Goal: Book appointment/travel/reservation

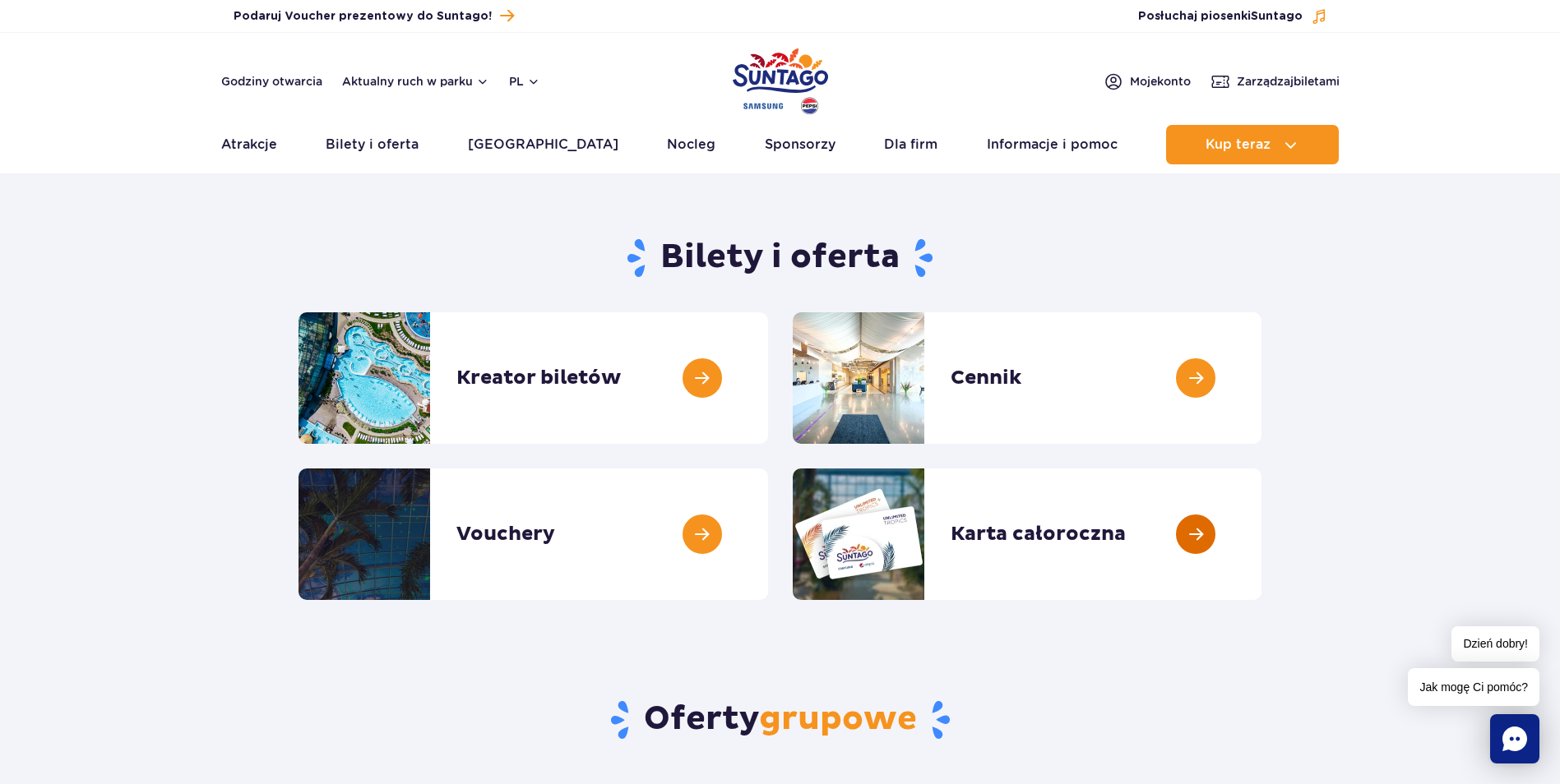
click at [1262, 536] on link at bounding box center [1262, 535] width 0 height 132
click at [768, 538] on link at bounding box center [768, 535] width 0 height 132
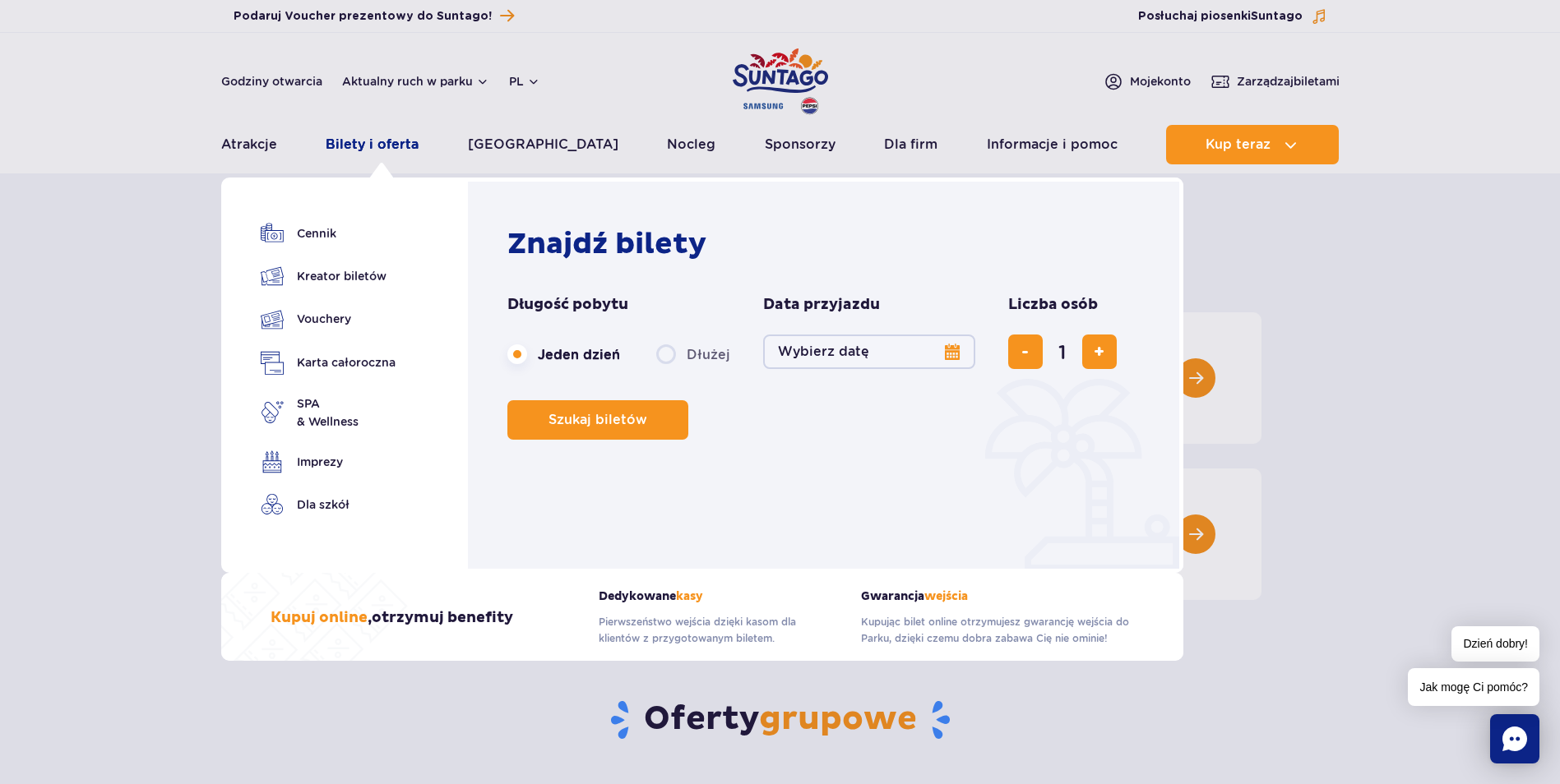
click at [352, 145] on link "Bilety i oferta" at bounding box center [372, 145] width 93 height 40
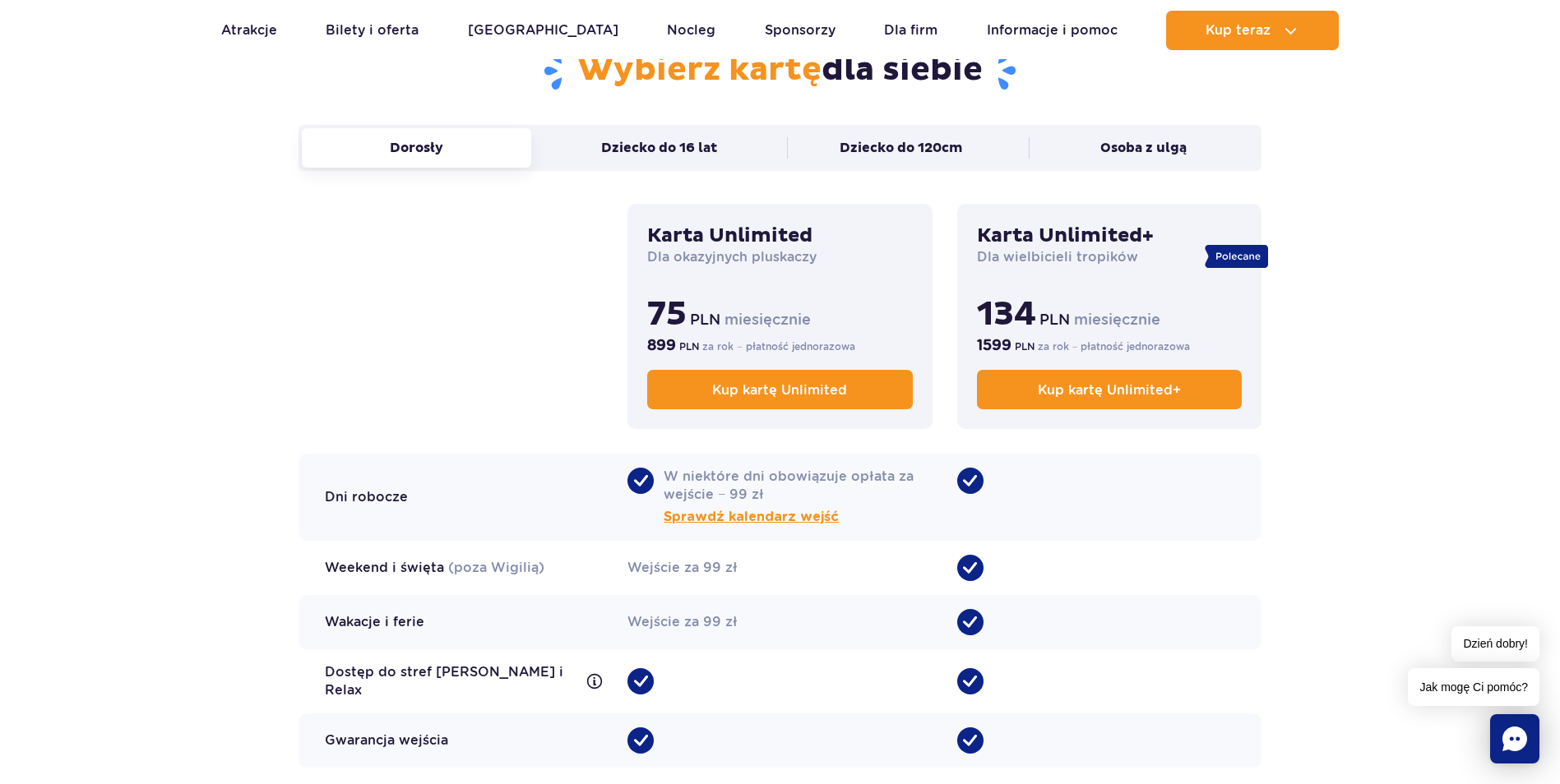
scroll to position [1151, 0]
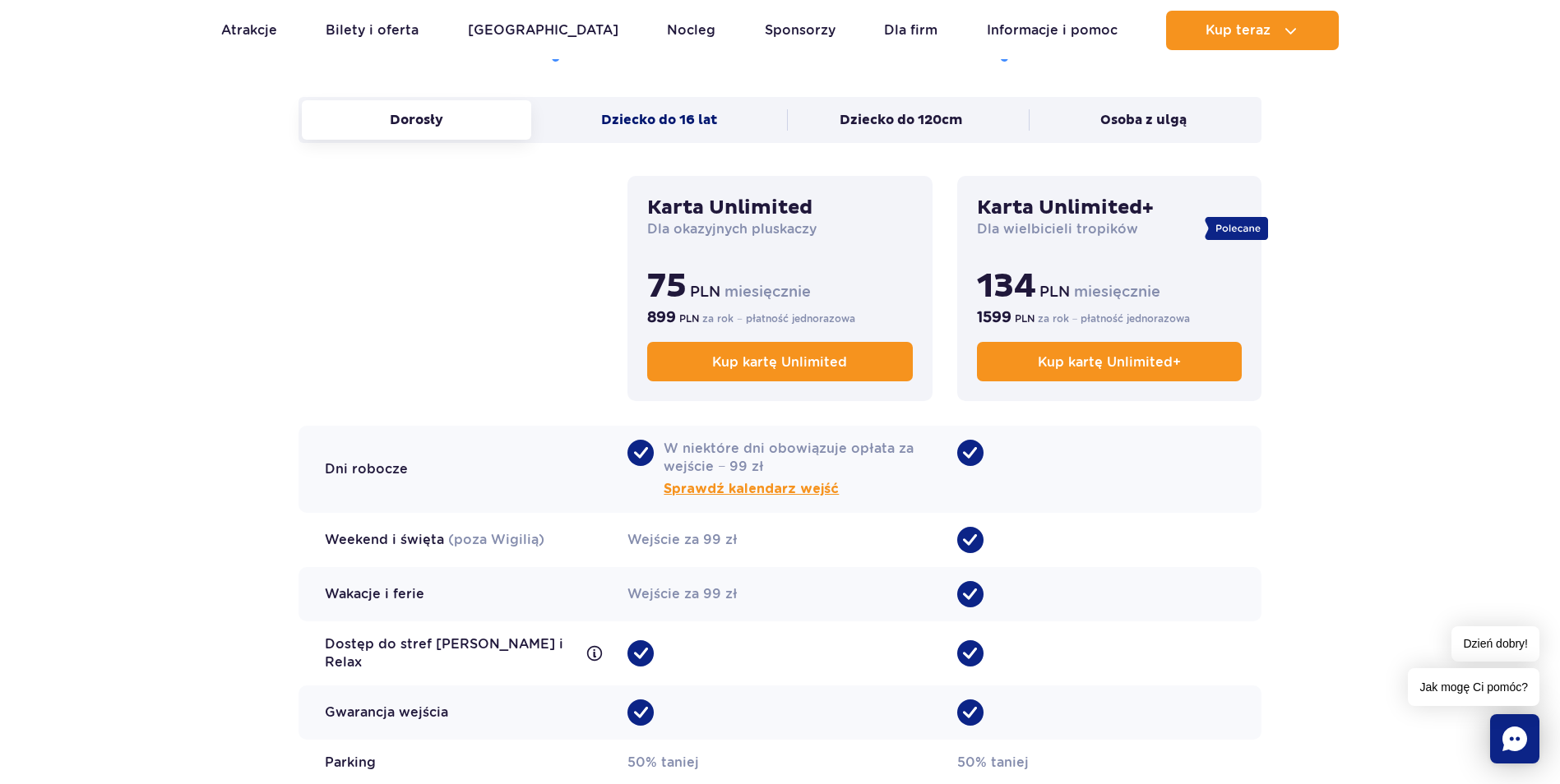
click at [678, 124] on button "Dziecko do 16 lat" at bounding box center [659, 120] width 230 height 40
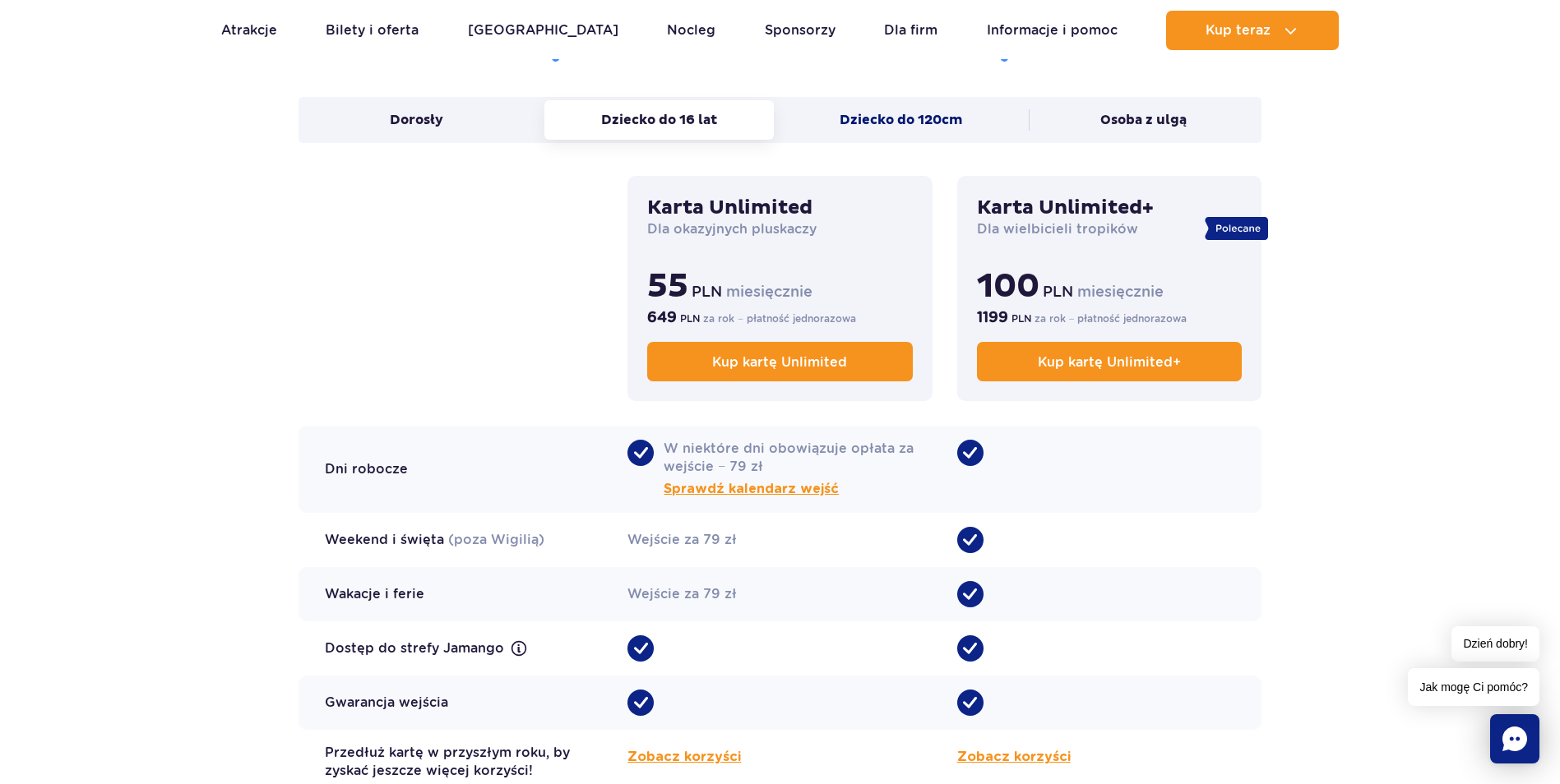
click at [914, 120] on button "Dziecko do 120cm" at bounding box center [902, 120] width 230 height 40
click at [914, 117] on button "Dziecko do 120cm" at bounding box center [902, 120] width 230 height 40
click at [725, 118] on button "Dziecko do 16 lat" at bounding box center [659, 120] width 230 height 40
click at [848, 123] on button "Dziecko do 120cm" at bounding box center [902, 120] width 230 height 40
click at [1069, 126] on button "Osoba z ulgą" at bounding box center [1144, 120] width 230 height 40
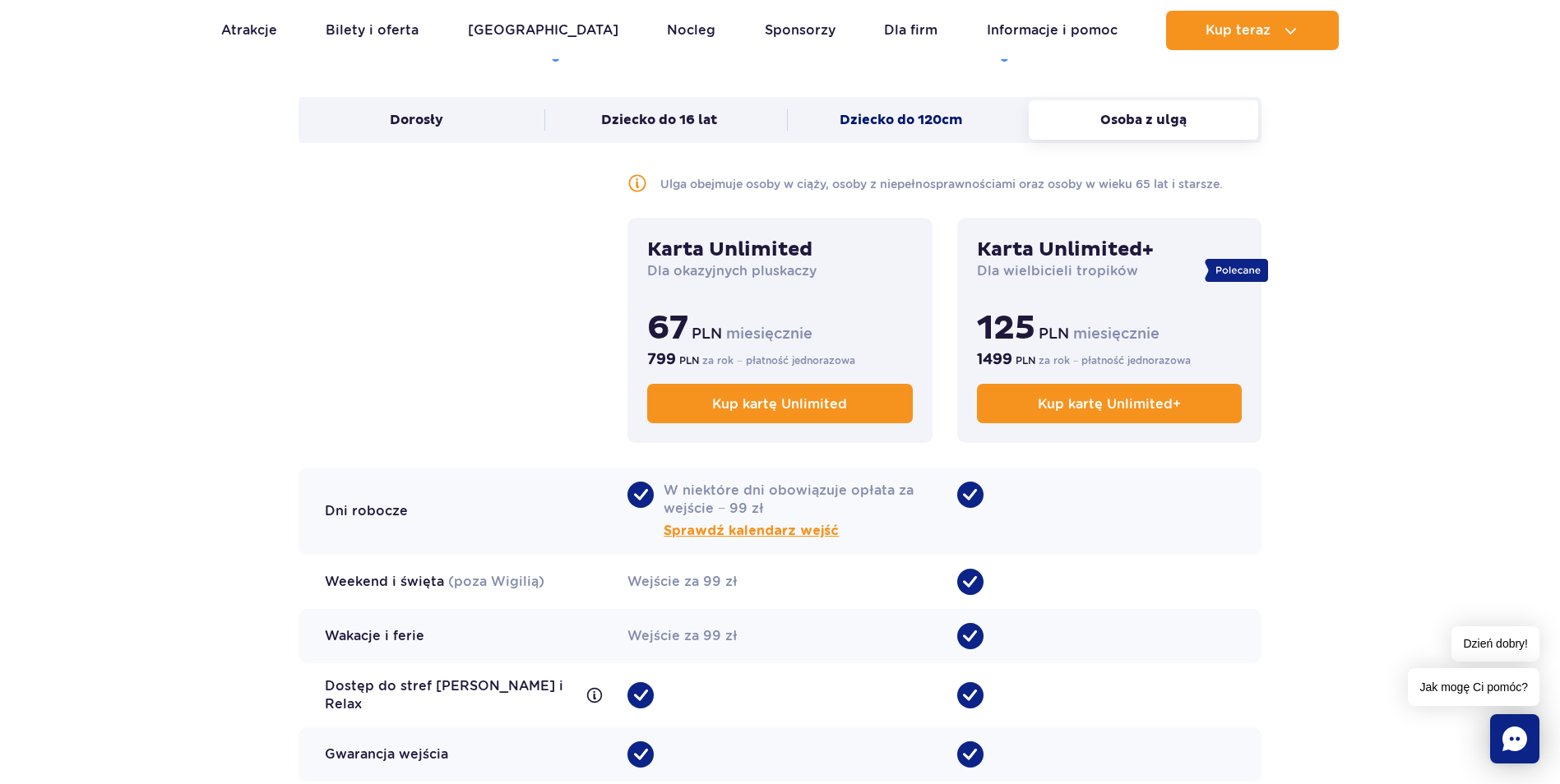
click at [872, 118] on button "Dziecko do 120cm" at bounding box center [902, 120] width 230 height 40
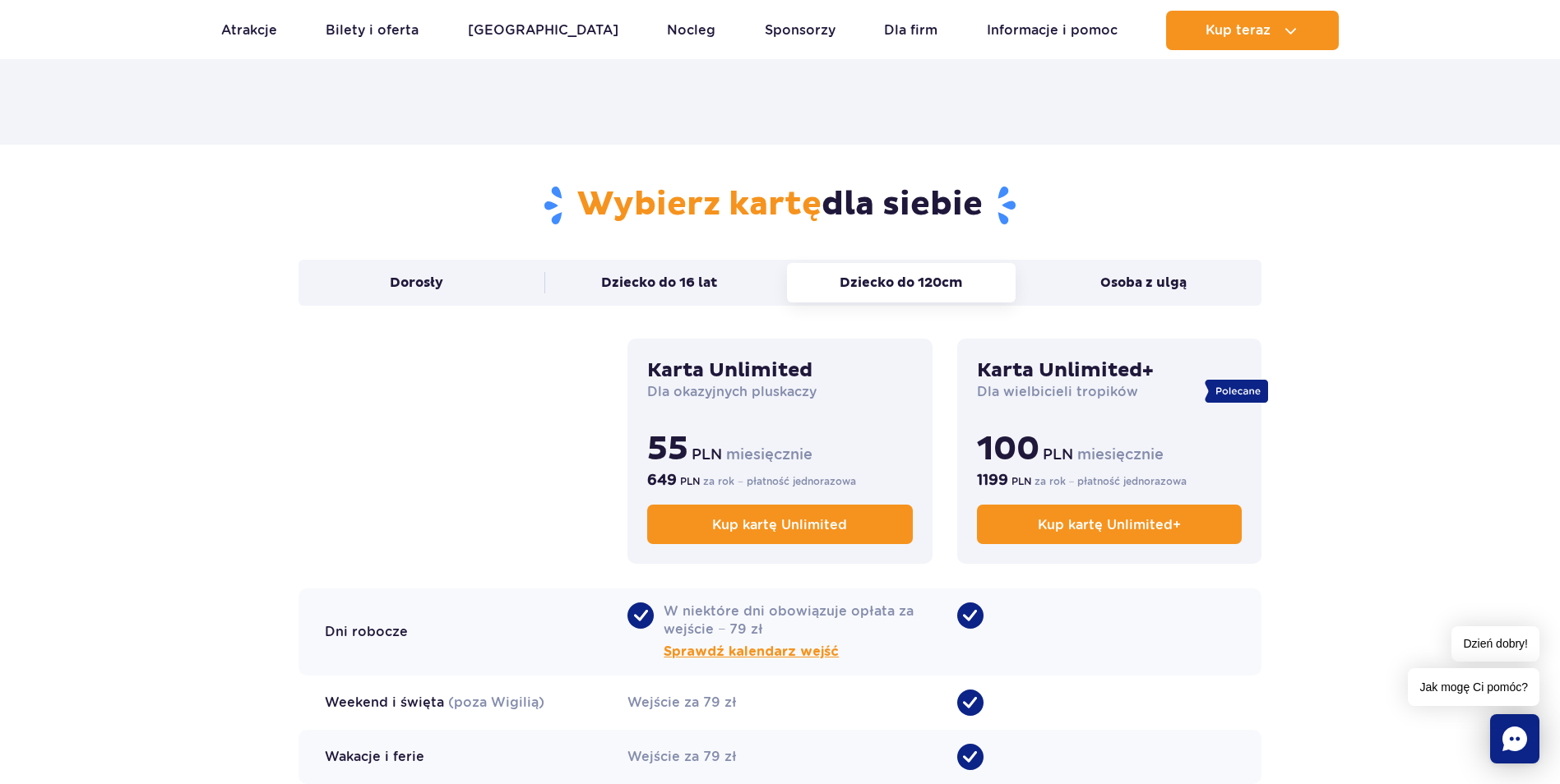
scroll to position [986, 0]
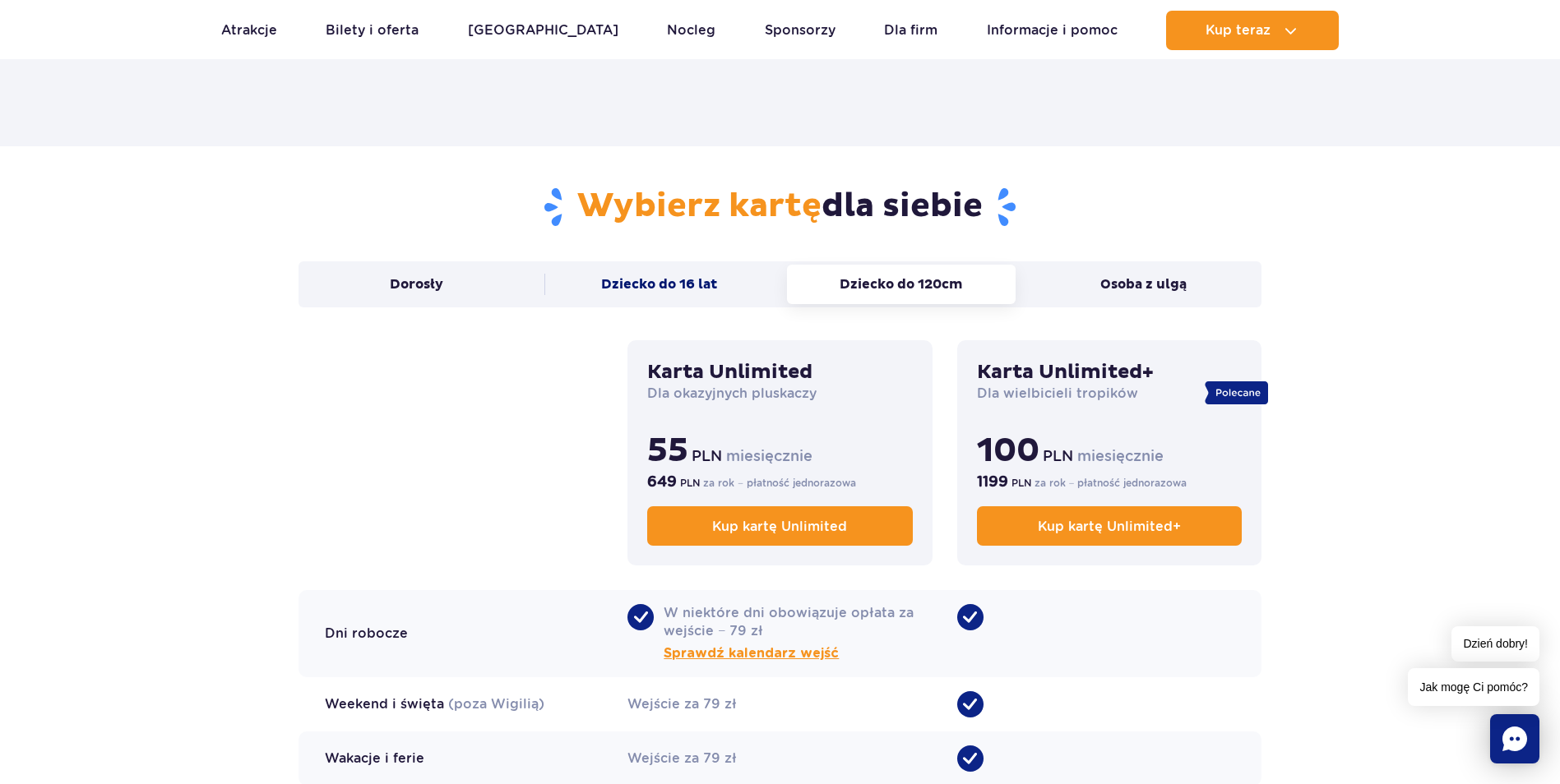
click at [702, 275] on button "Dziecko do 16 lat" at bounding box center [659, 284] width 230 height 40
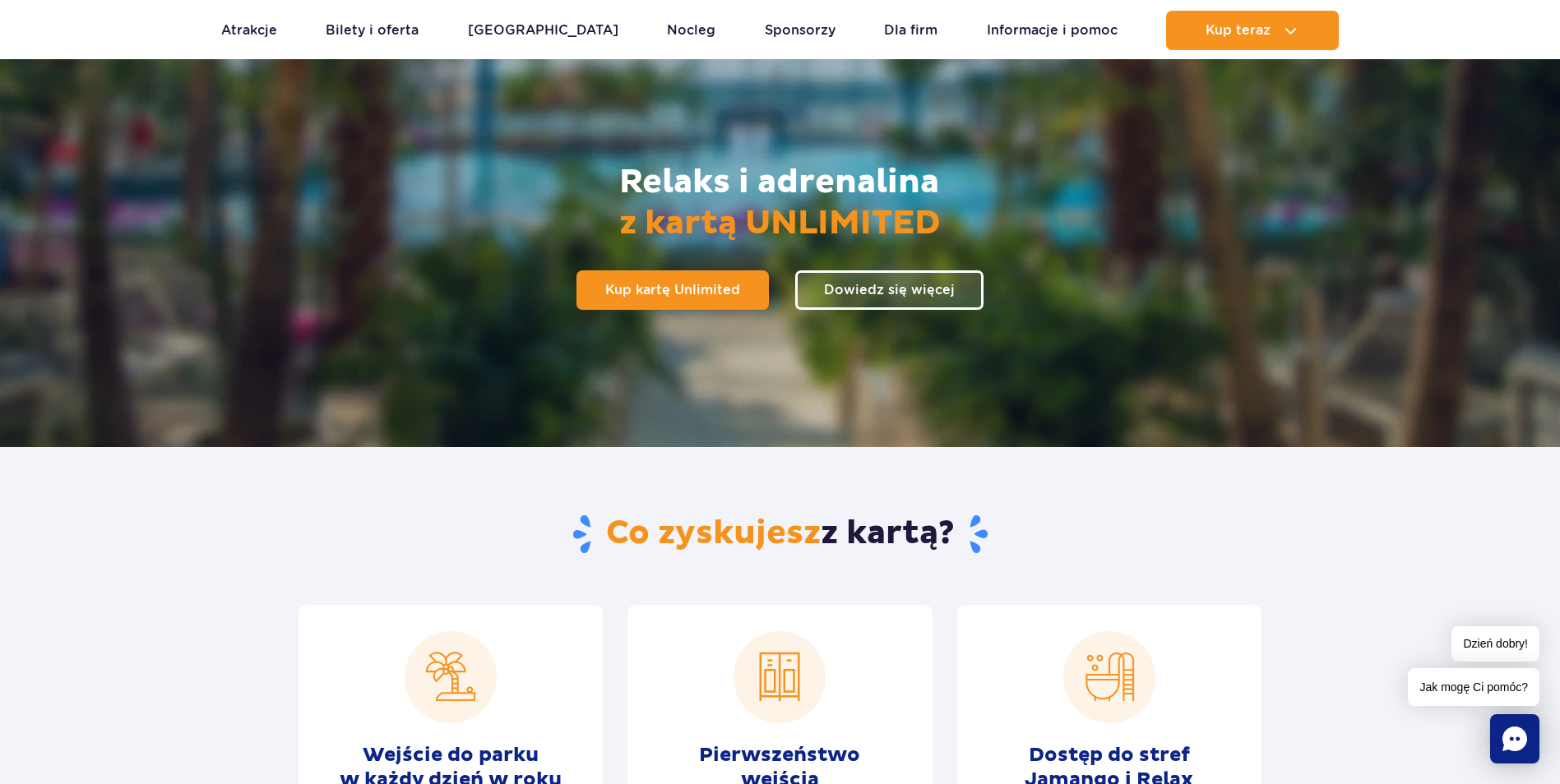
scroll to position [0, 0]
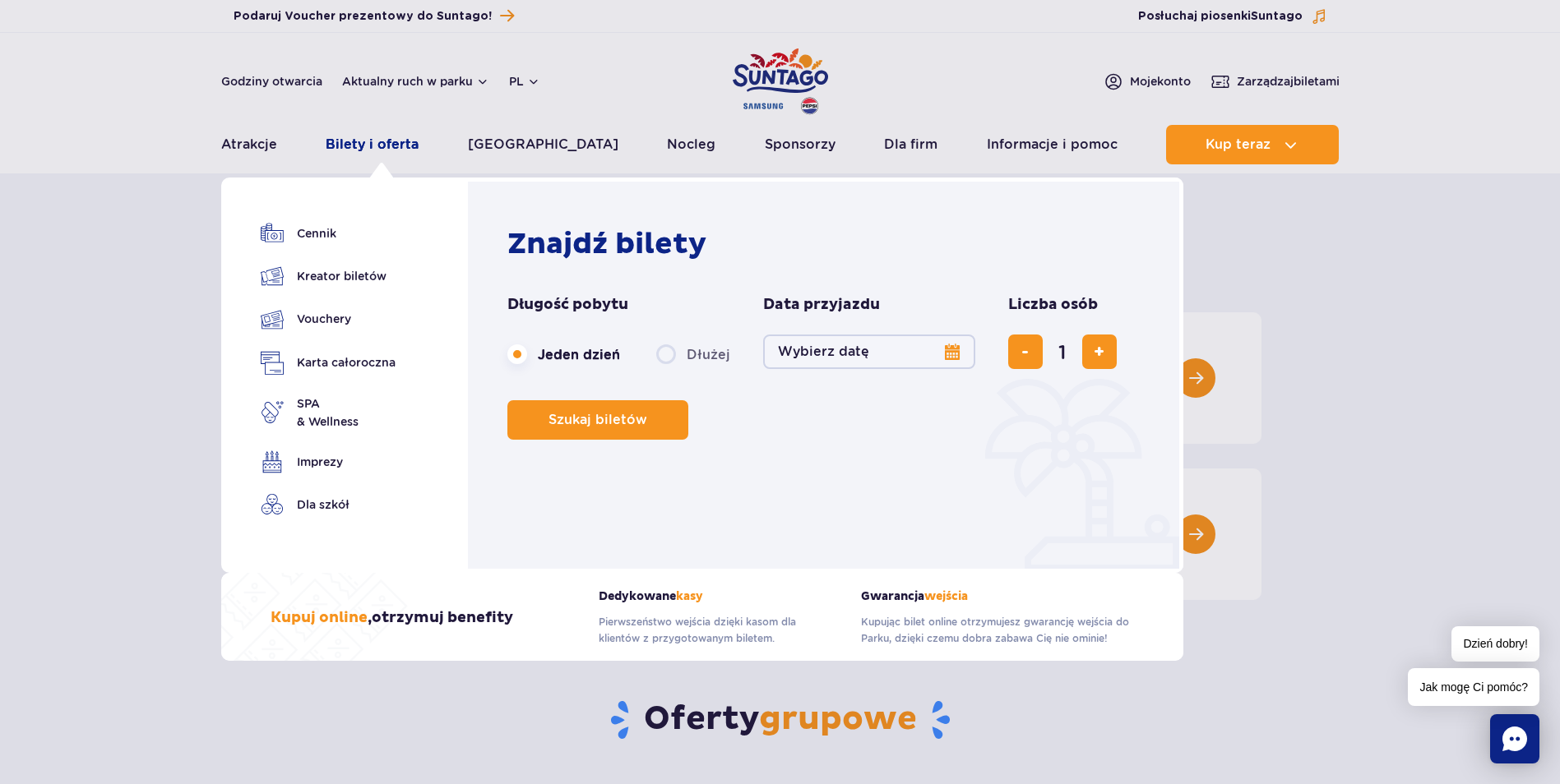
click at [375, 146] on link "Bilety i oferta" at bounding box center [372, 145] width 93 height 40
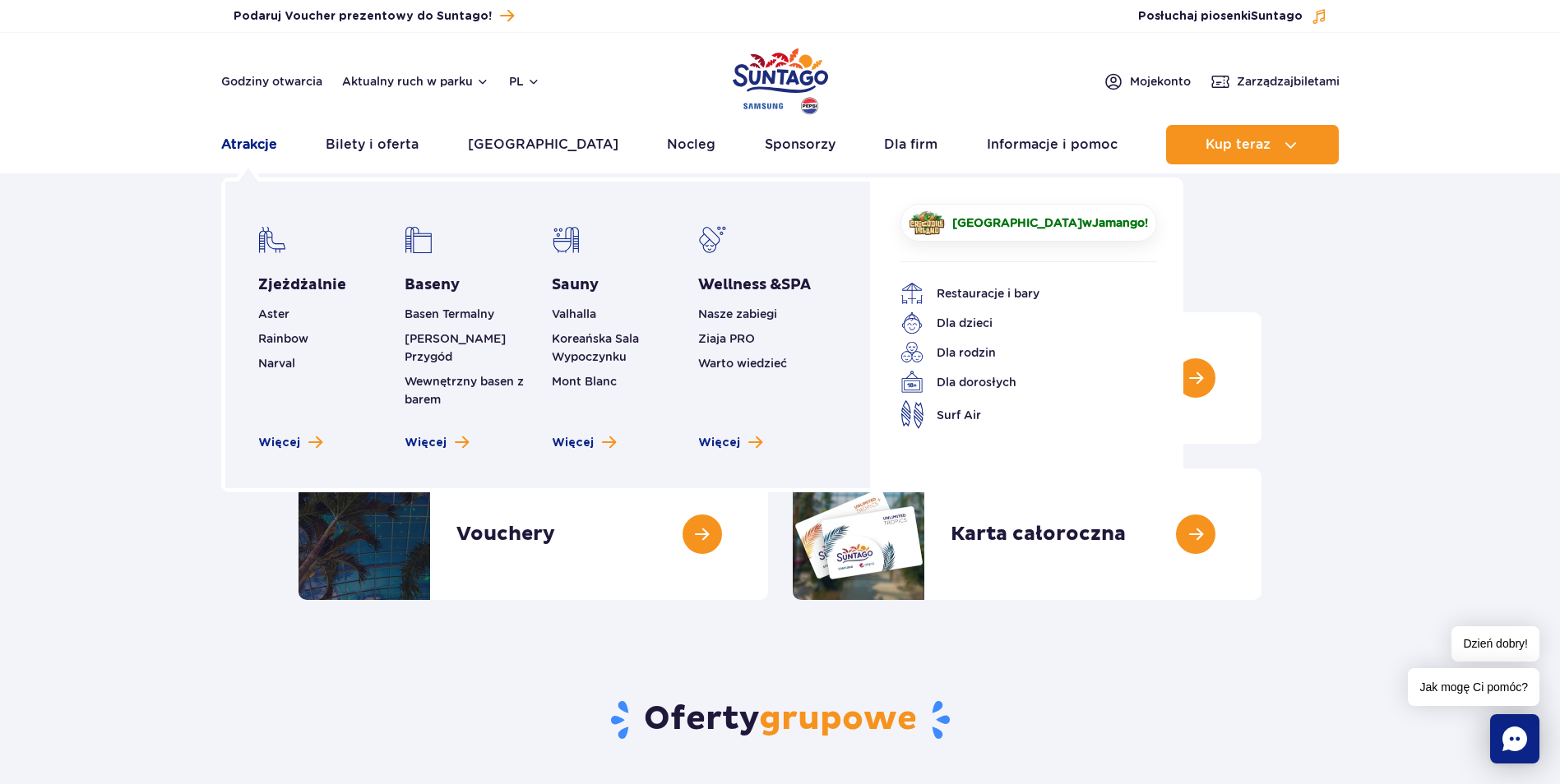
click at [259, 139] on link "Atrakcje" at bounding box center [249, 145] width 56 height 40
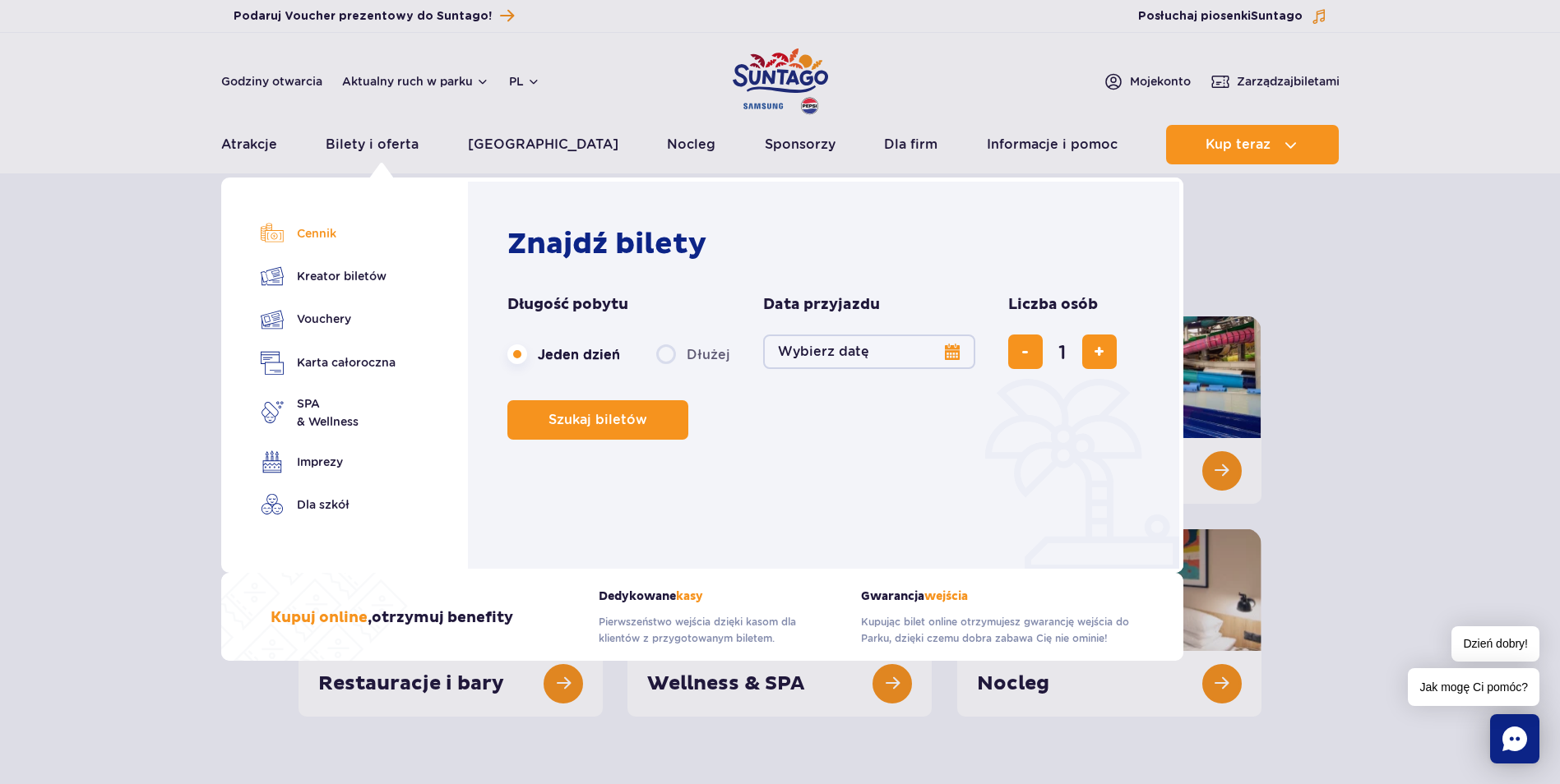
click at [302, 242] on link "Cennik" at bounding box center [328, 233] width 135 height 23
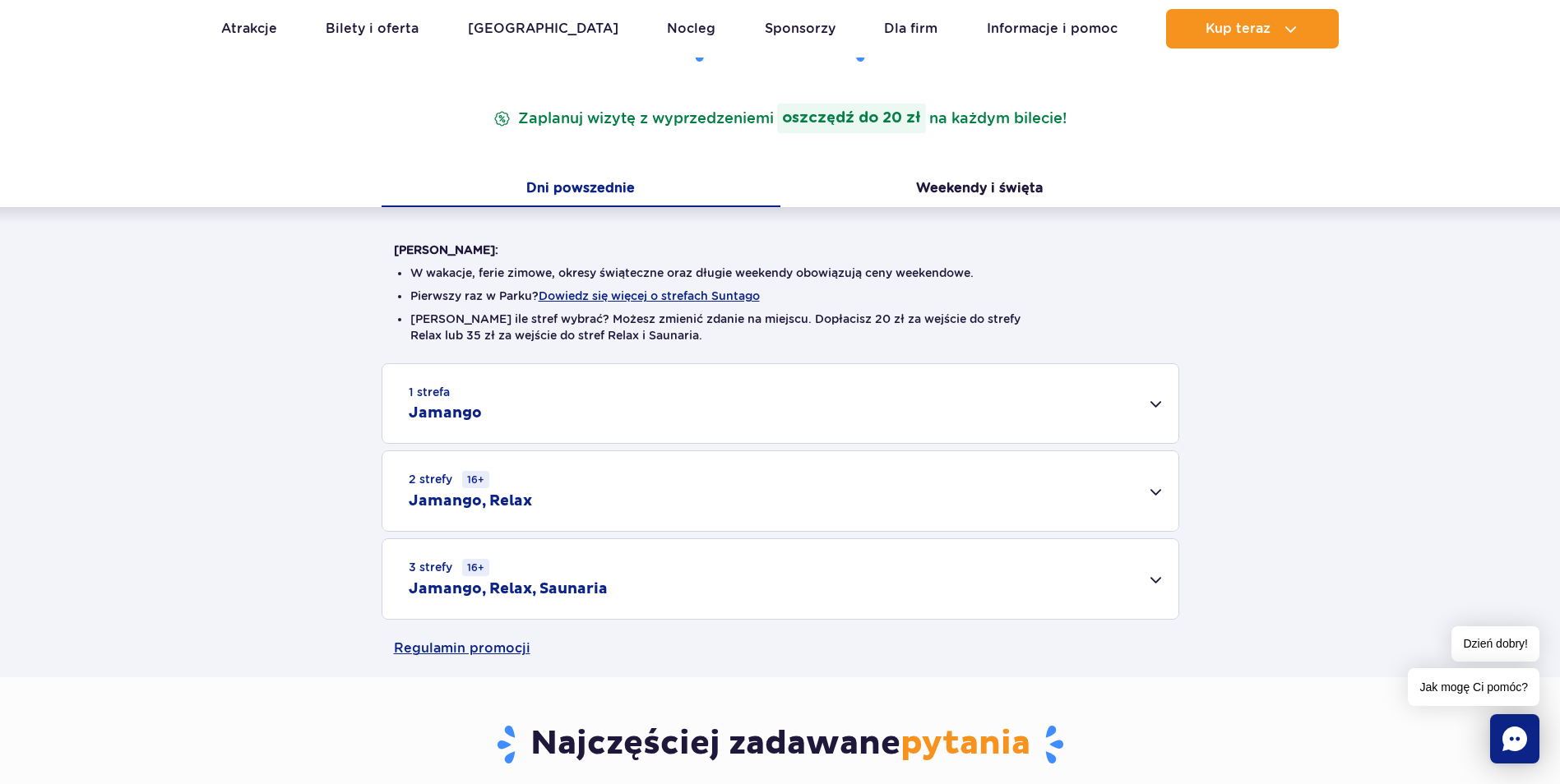
scroll to position [247, 0]
click at [1154, 396] on div "1 strefa Jamango" at bounding box center [780, 402] width 796 height 79
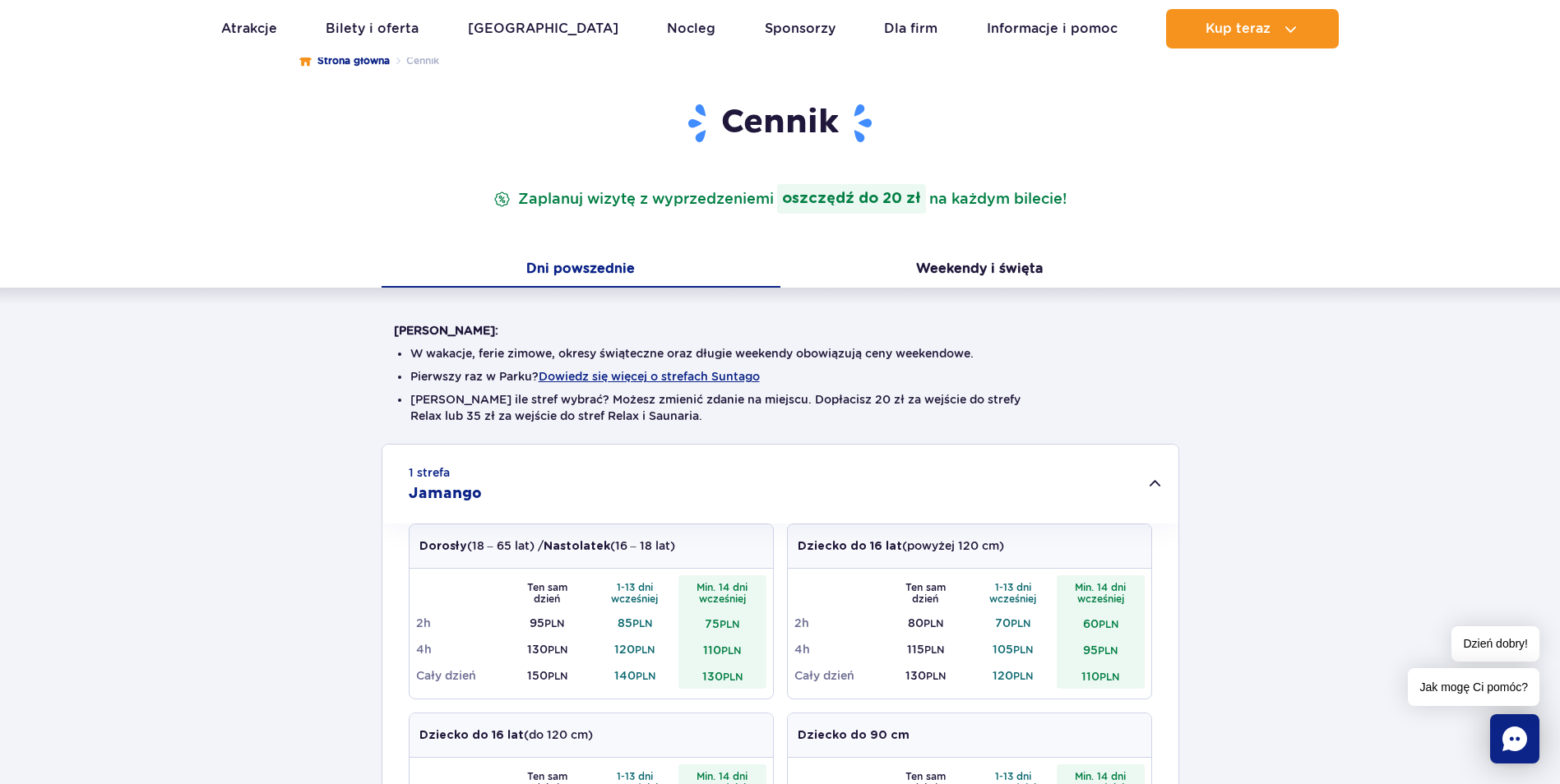
scroll to position [0, 0]
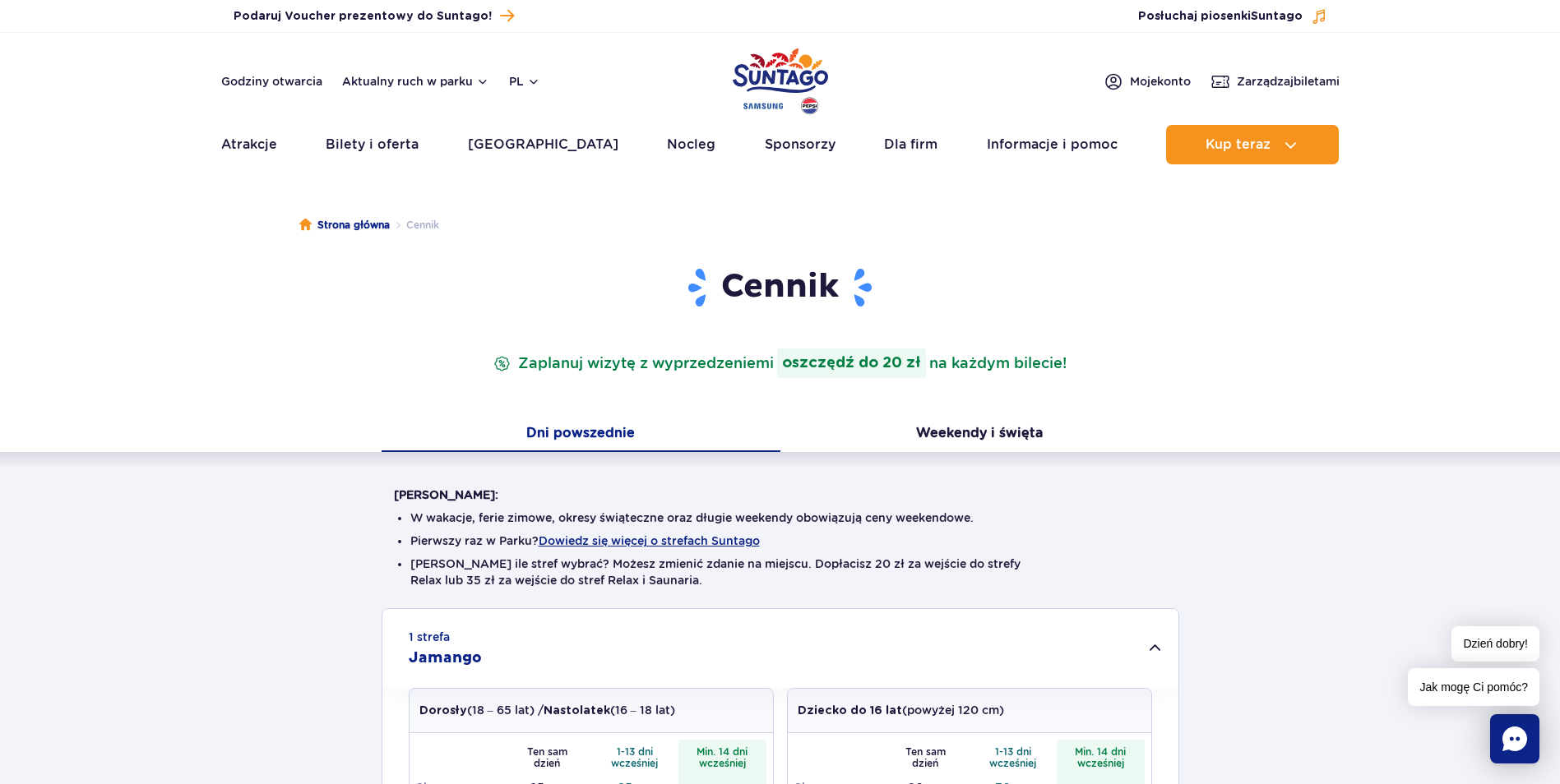
click at [764, 68] on img "Park of Poland" at bounding box center [780, 81] width 95 height 75
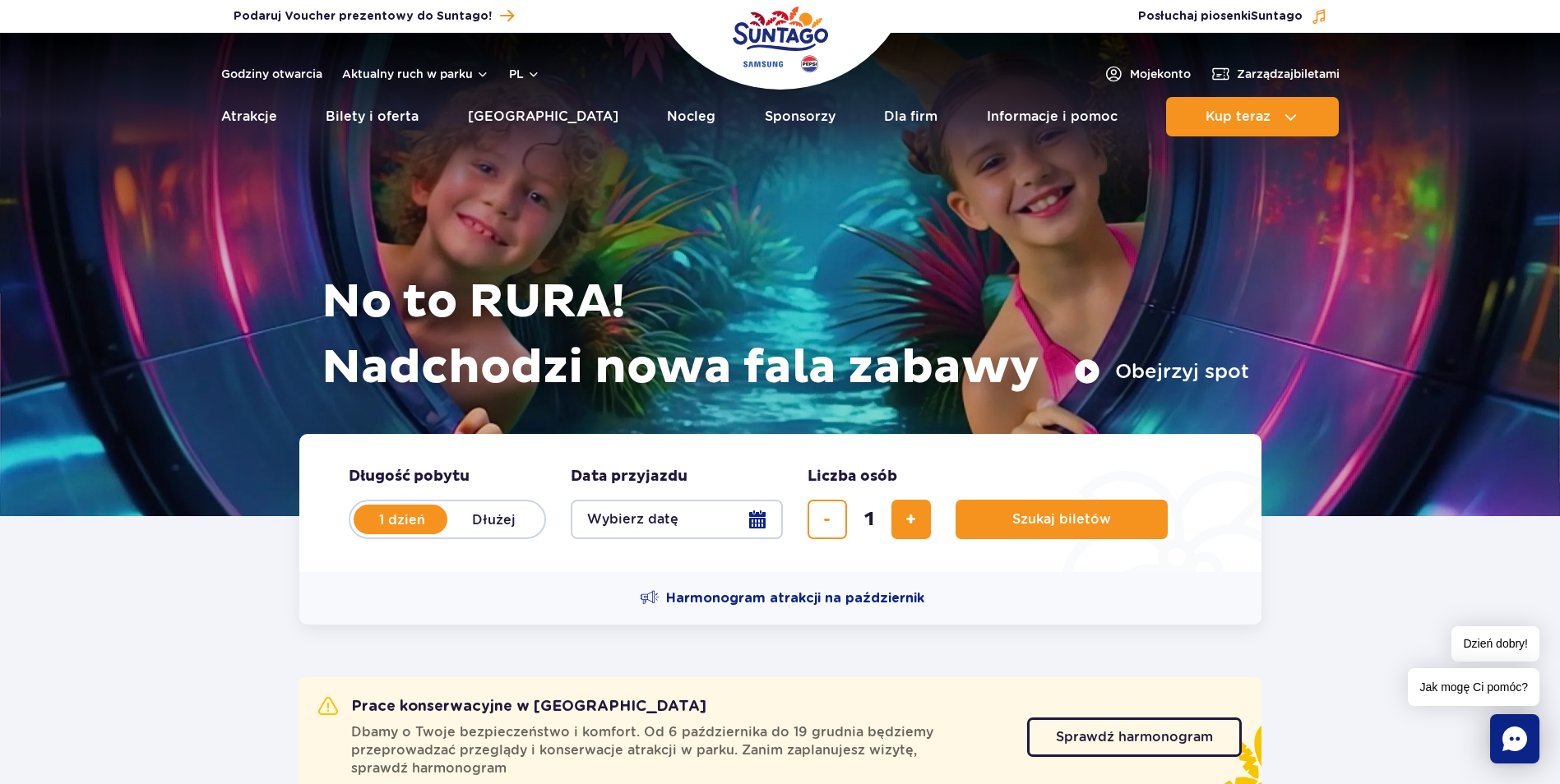
click at [810, 15] on img "Park of Poland" at bounding box center [780, 40] width 95 height 75
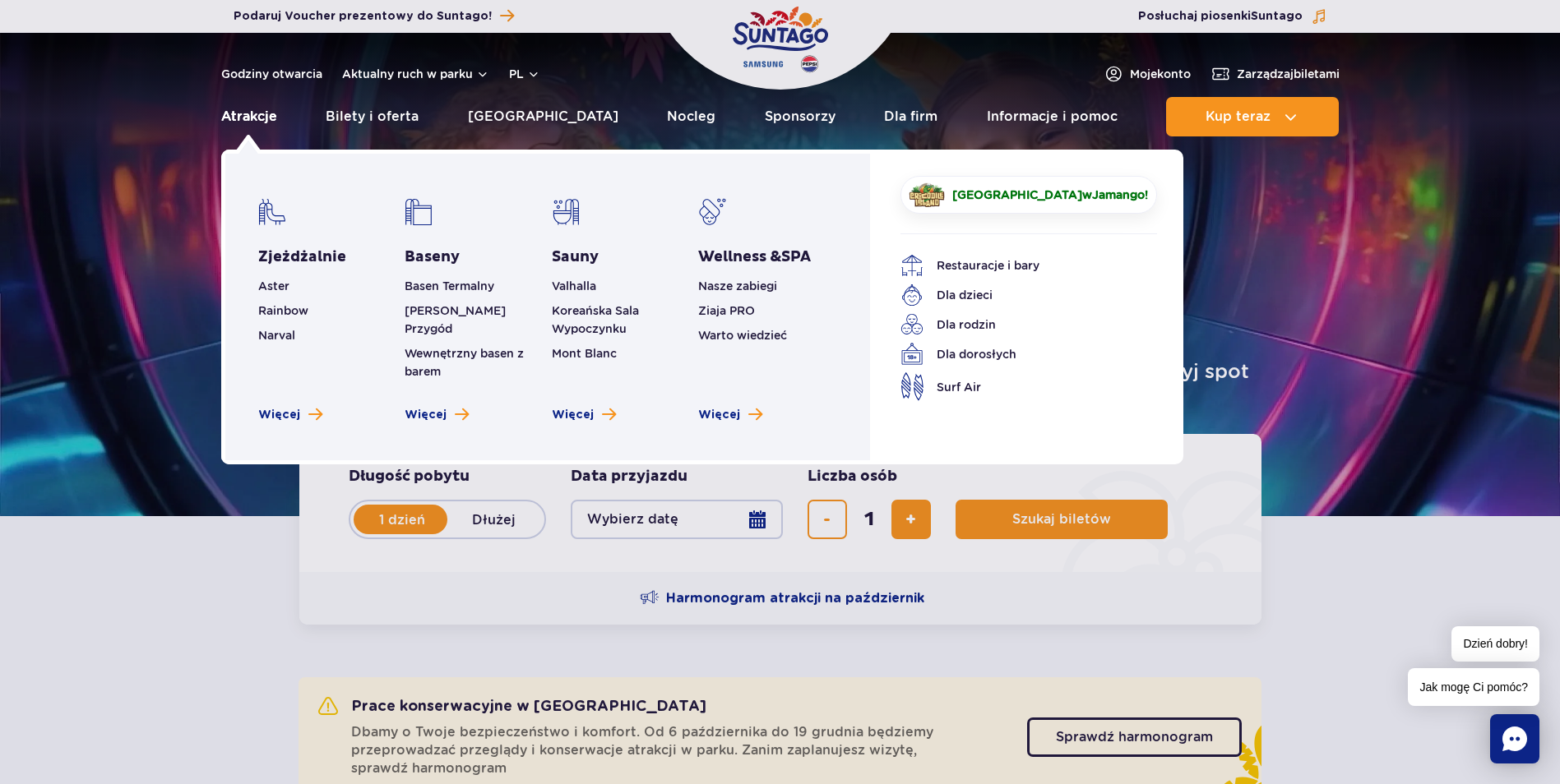
click at [253, 110] on link "Atrakcje" at bounding box center [249, 117] width 56 height 40
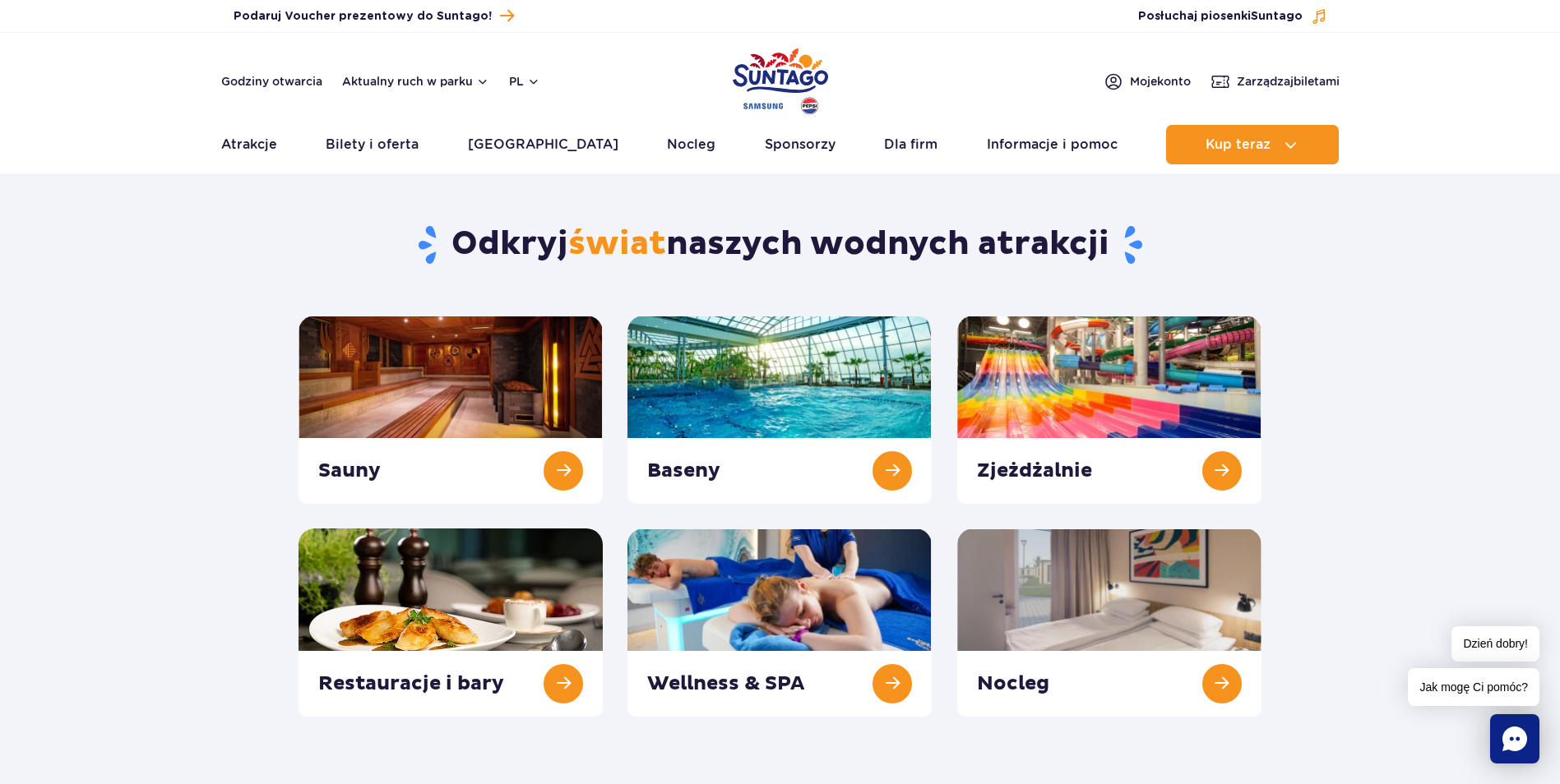
click at [1392, 392] on section "Odkryj świat naszych wodnych atrakcji Sauny Baseny Zjeżdżalnie Nocleg" at bounding box center [780, 451] width 1560 height 533
click at [1228, 685] on link at bounding box center [1109, 623] width 304 height 188
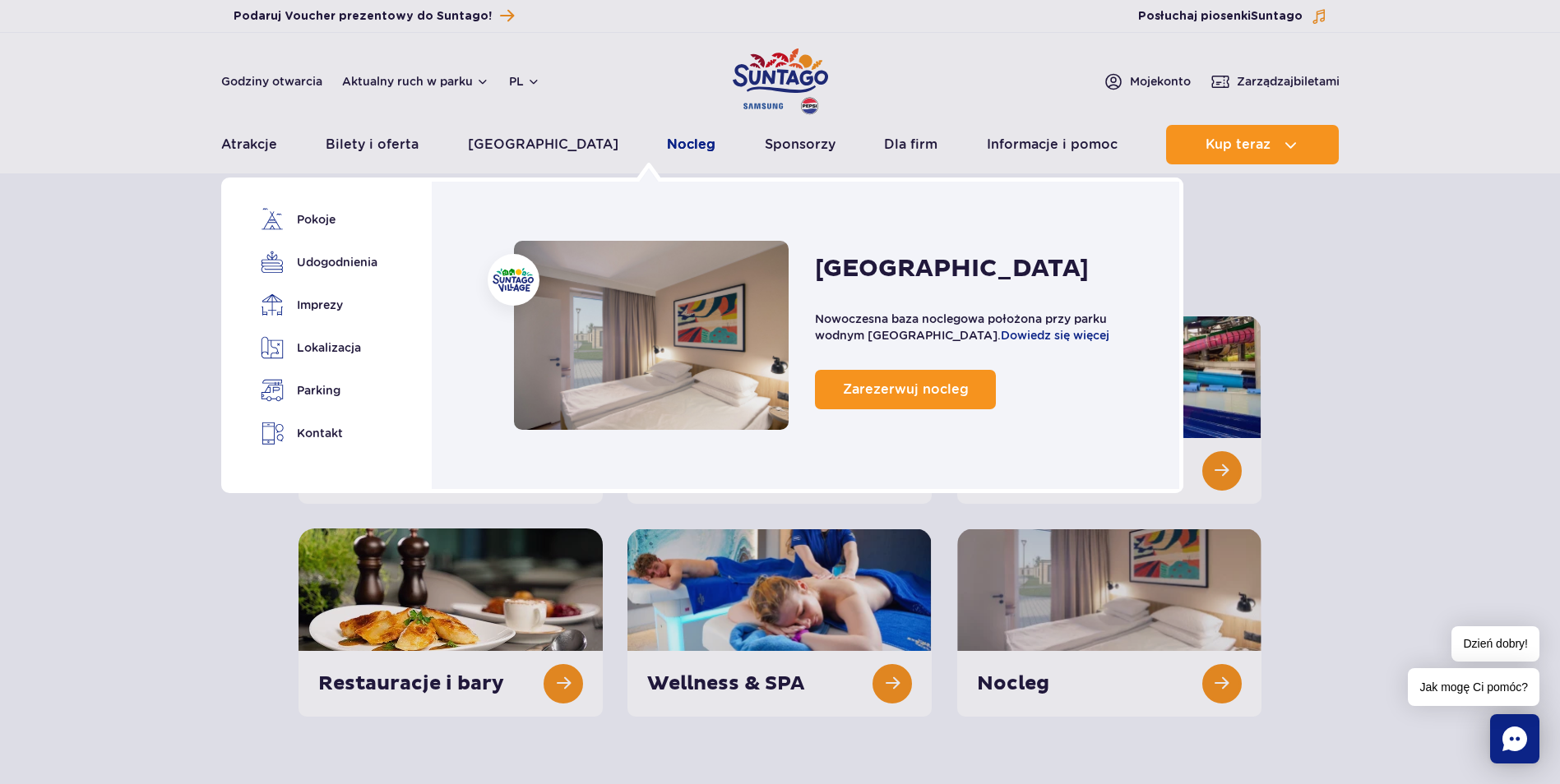
click at [667, 146] on link "Nocleg" at bounding box center [691, 145] width 49 height 40
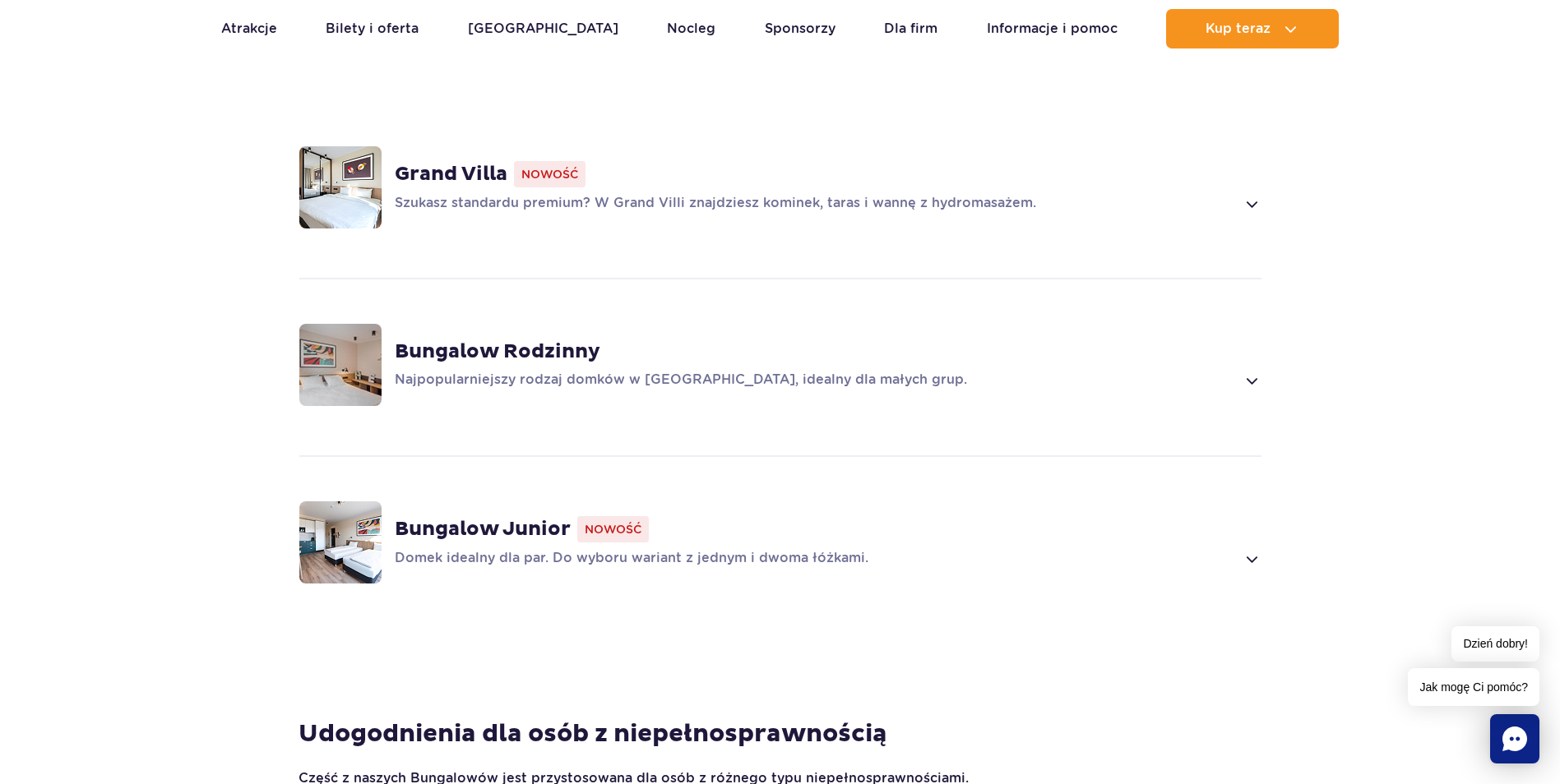
scroll to position [1398, 0]
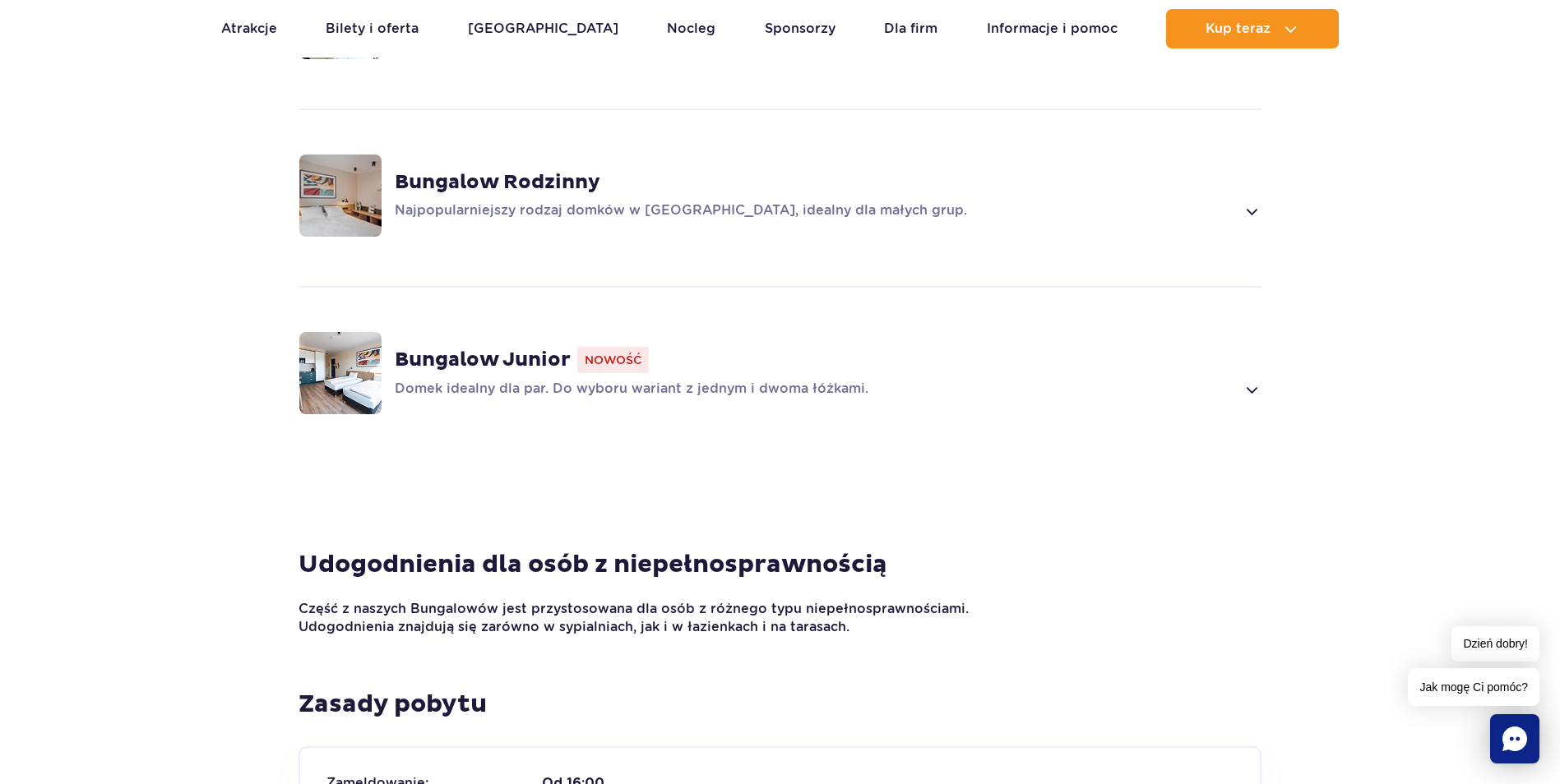
click at [1246, 201] on span at bounding box center [1251, 211] width 19 height 20
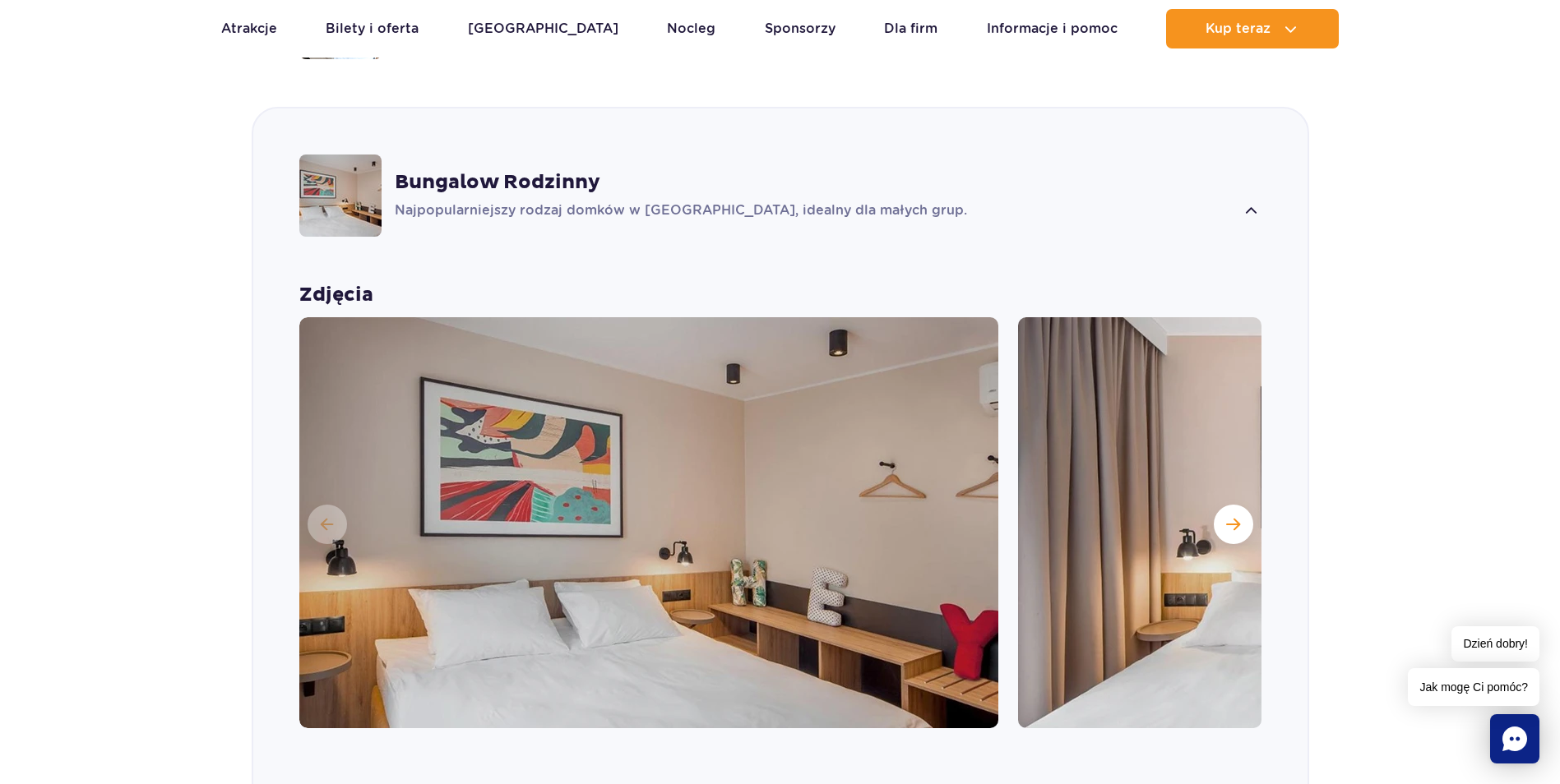
scroll to position [1405, 0]
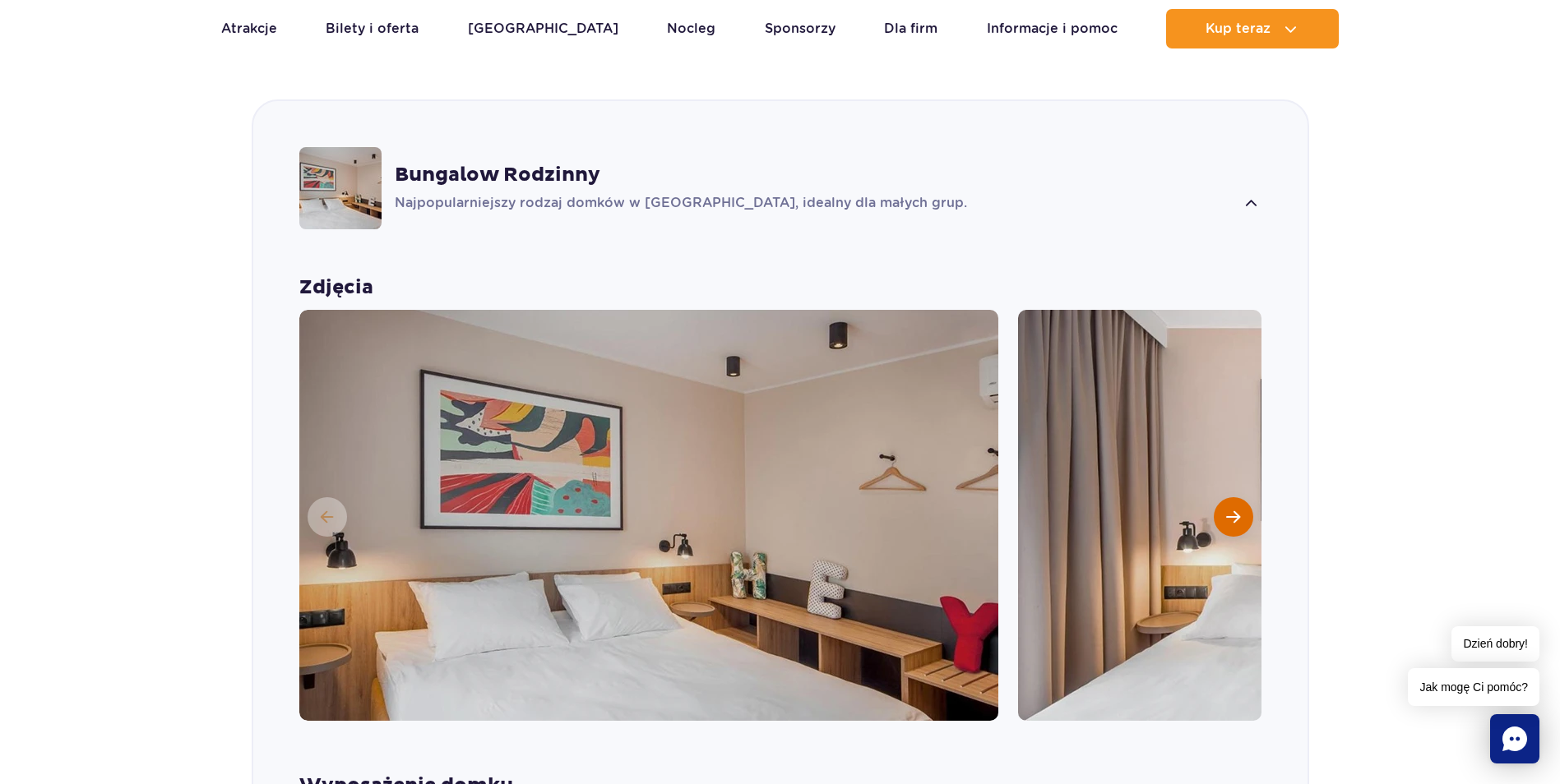
click at [1239, 497] on button "Następny slajd" at bounding box center [1233, 517] width 40 height 40
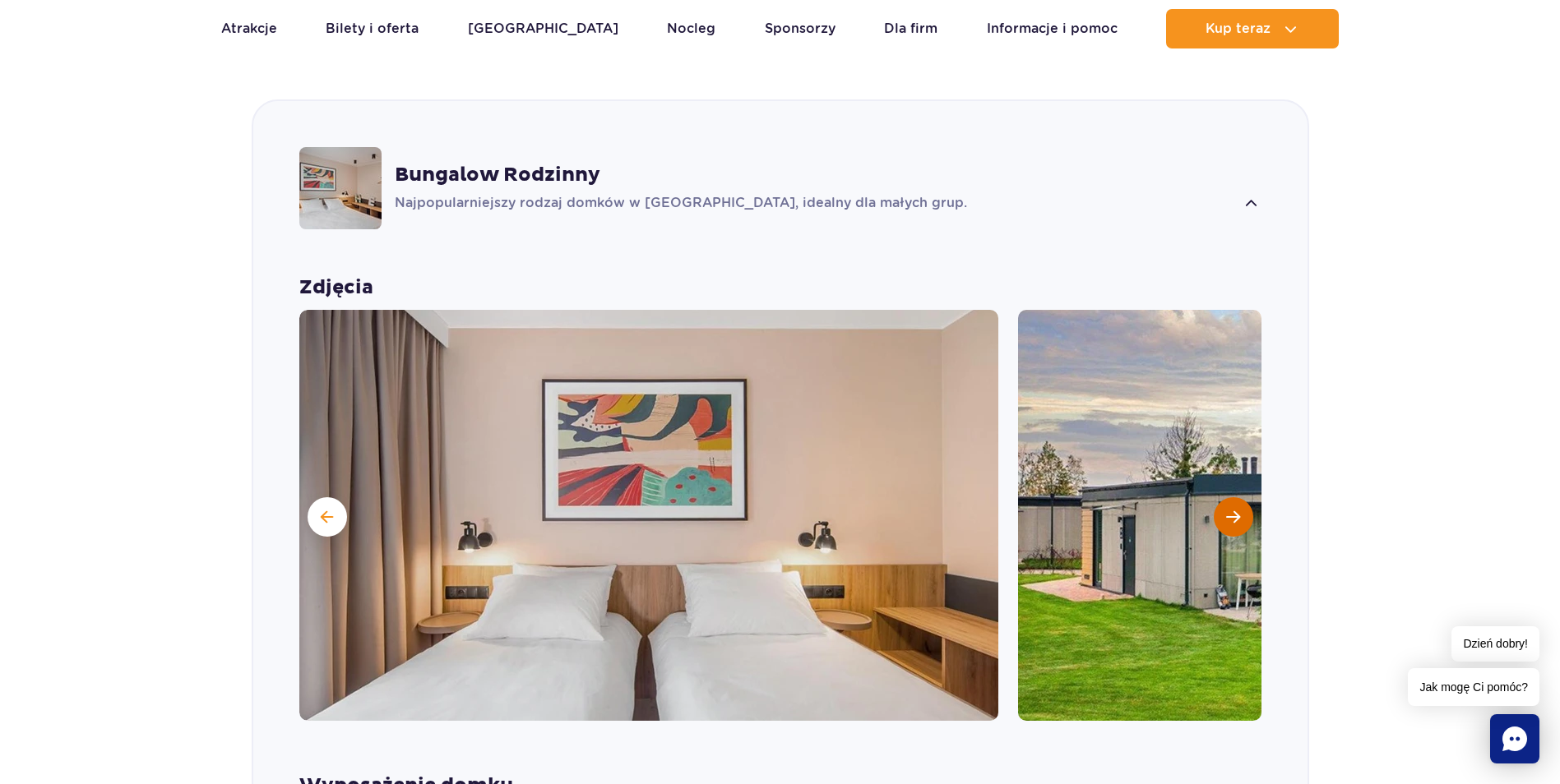
click at [1239, 510] on span "Następny slajd" at bounding box center [1232, 518] width 14 height 15
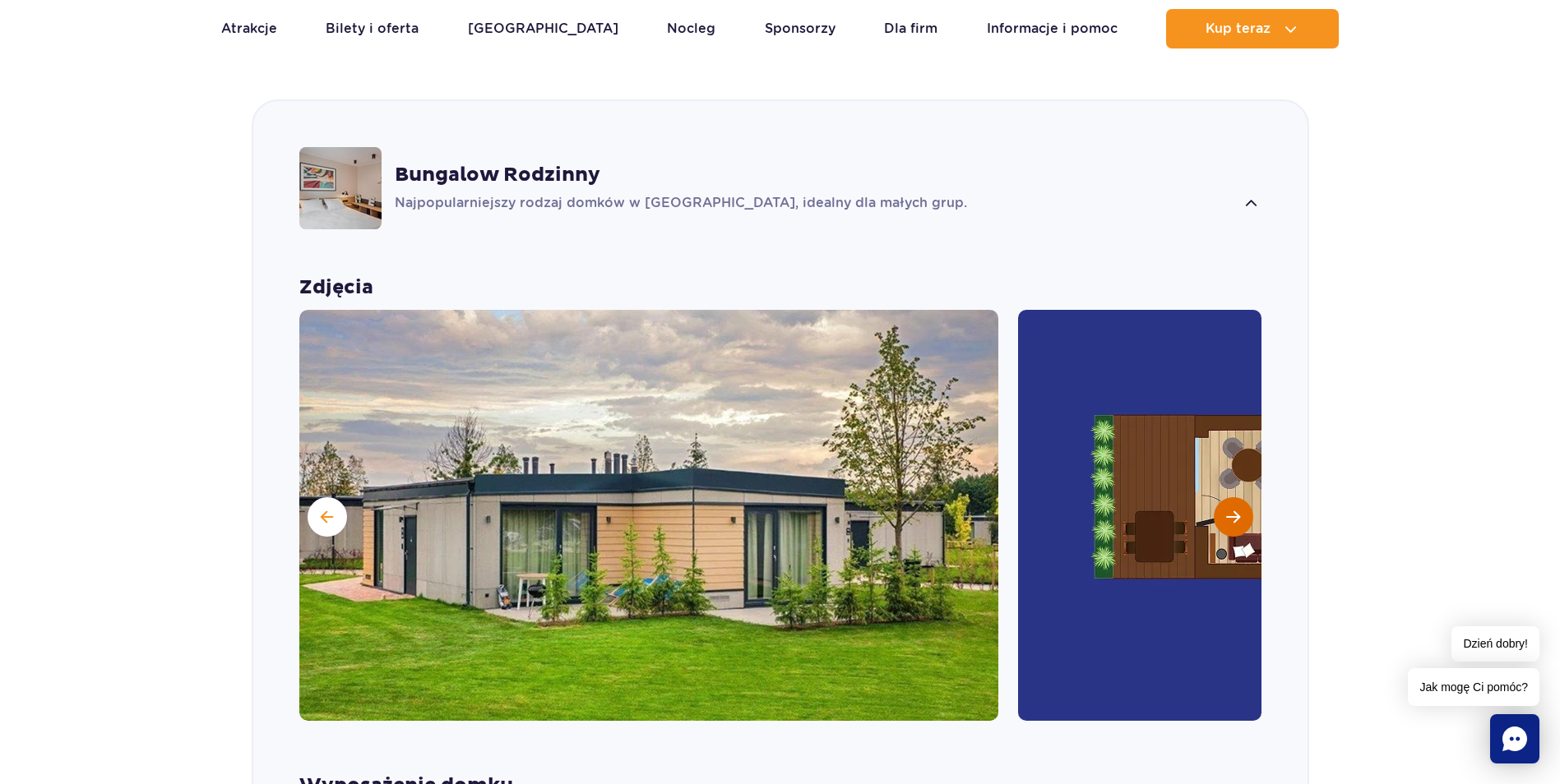
click at [1239, 510] on span "Następny slajd" at bounding box center [1232, 518] width 14 height 15
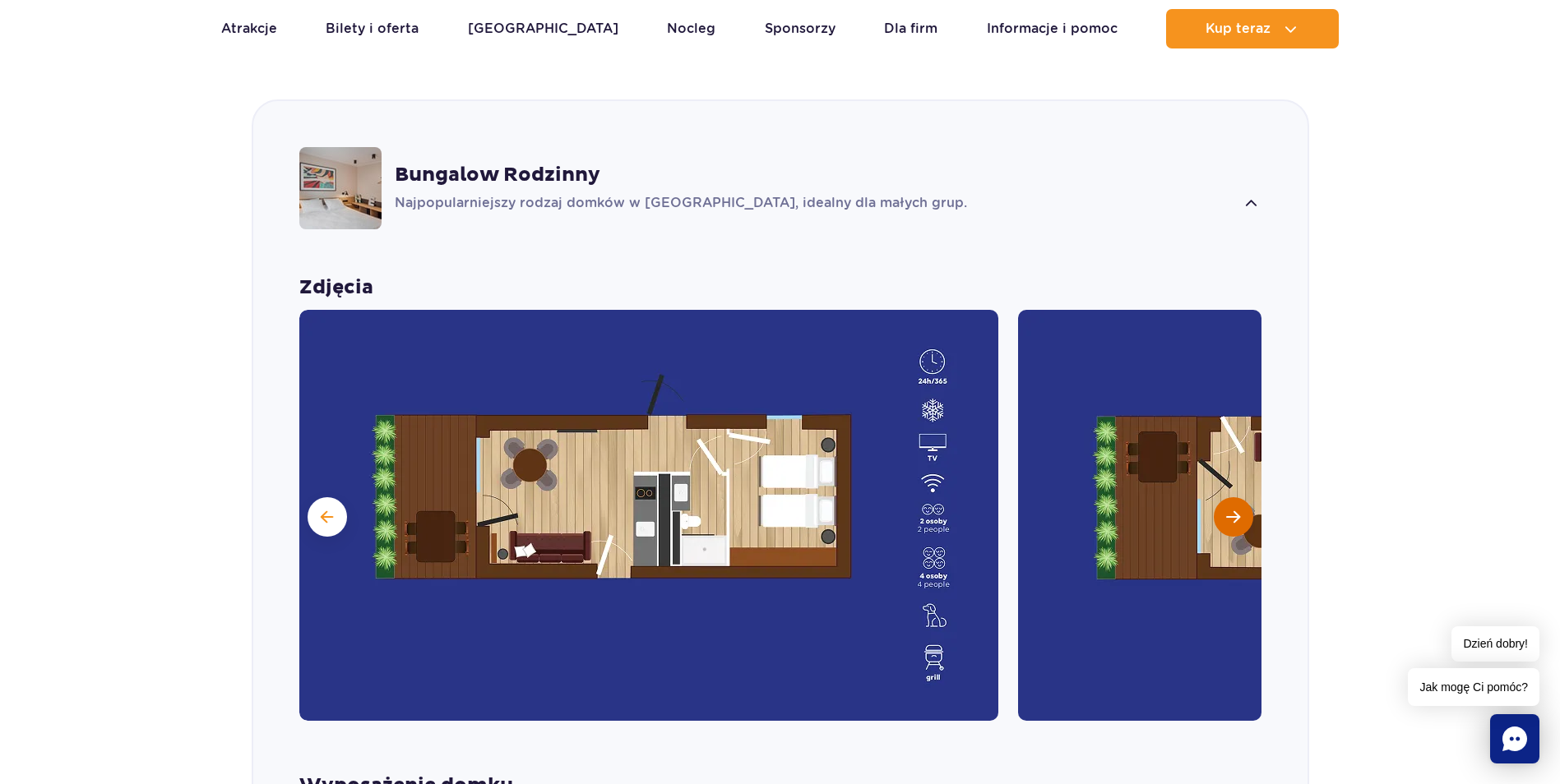
click at [1239, 510] on span "Następny slajd" at bounding box center [1232, 518] width 14 height 15
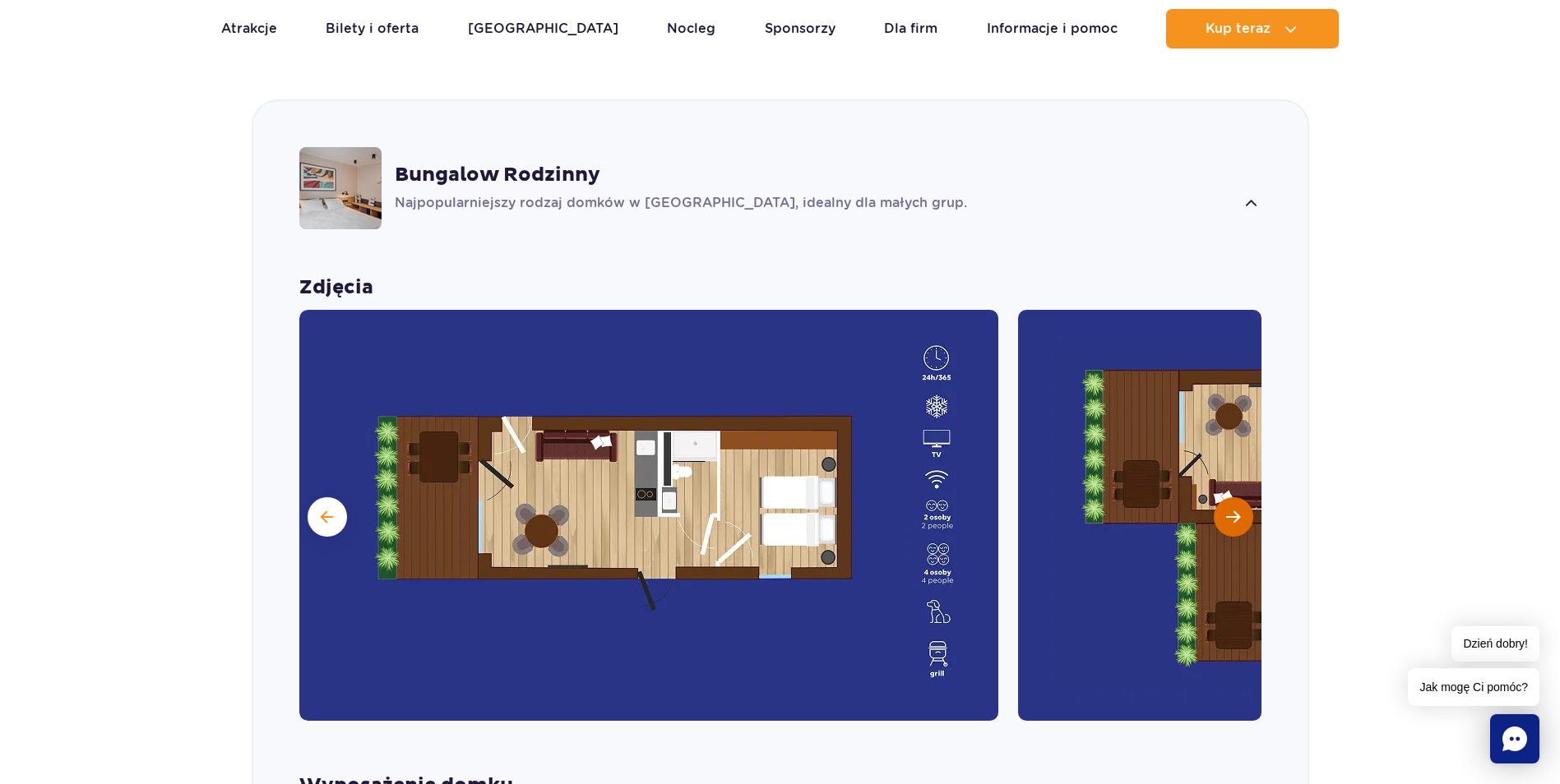
click at [1239, 510] on span "Następny slajd" at bounding box center [1232, 518] width 14 height 15
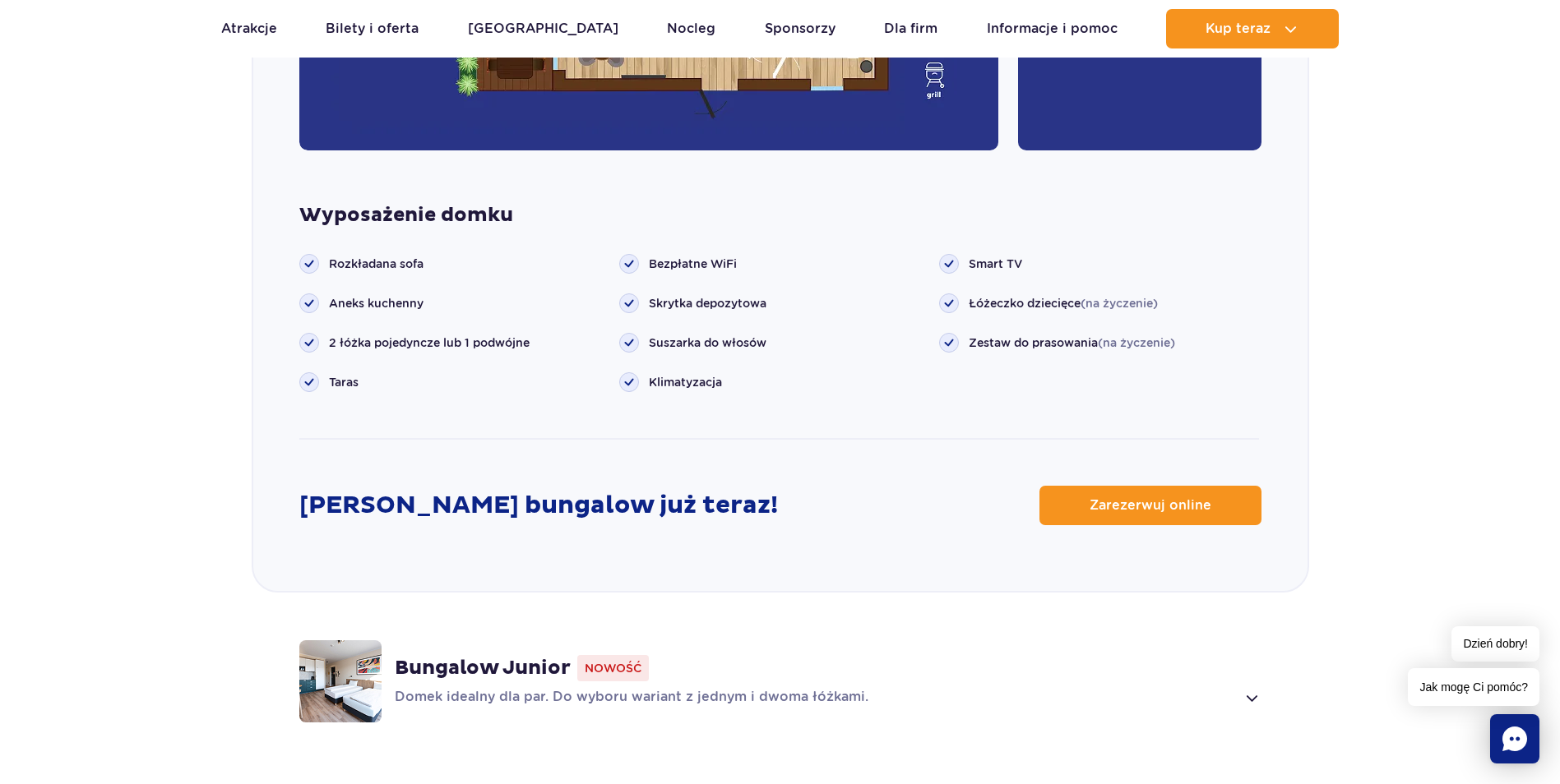
scroll to position [1980, 0]
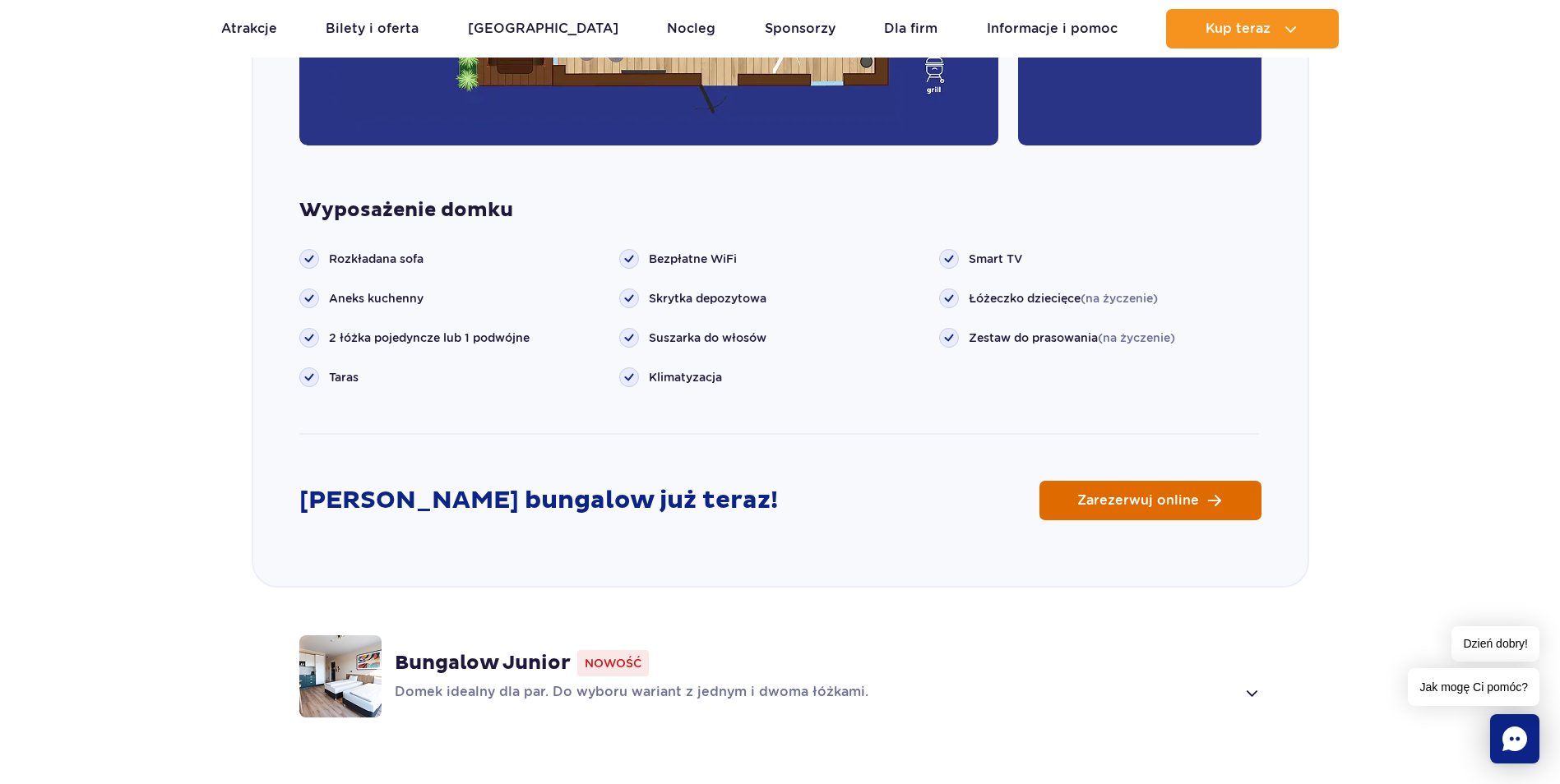
click at [1205, 484] on link "Zarezerwuj online" at bounding box center [1150, 501] width 222 height 40
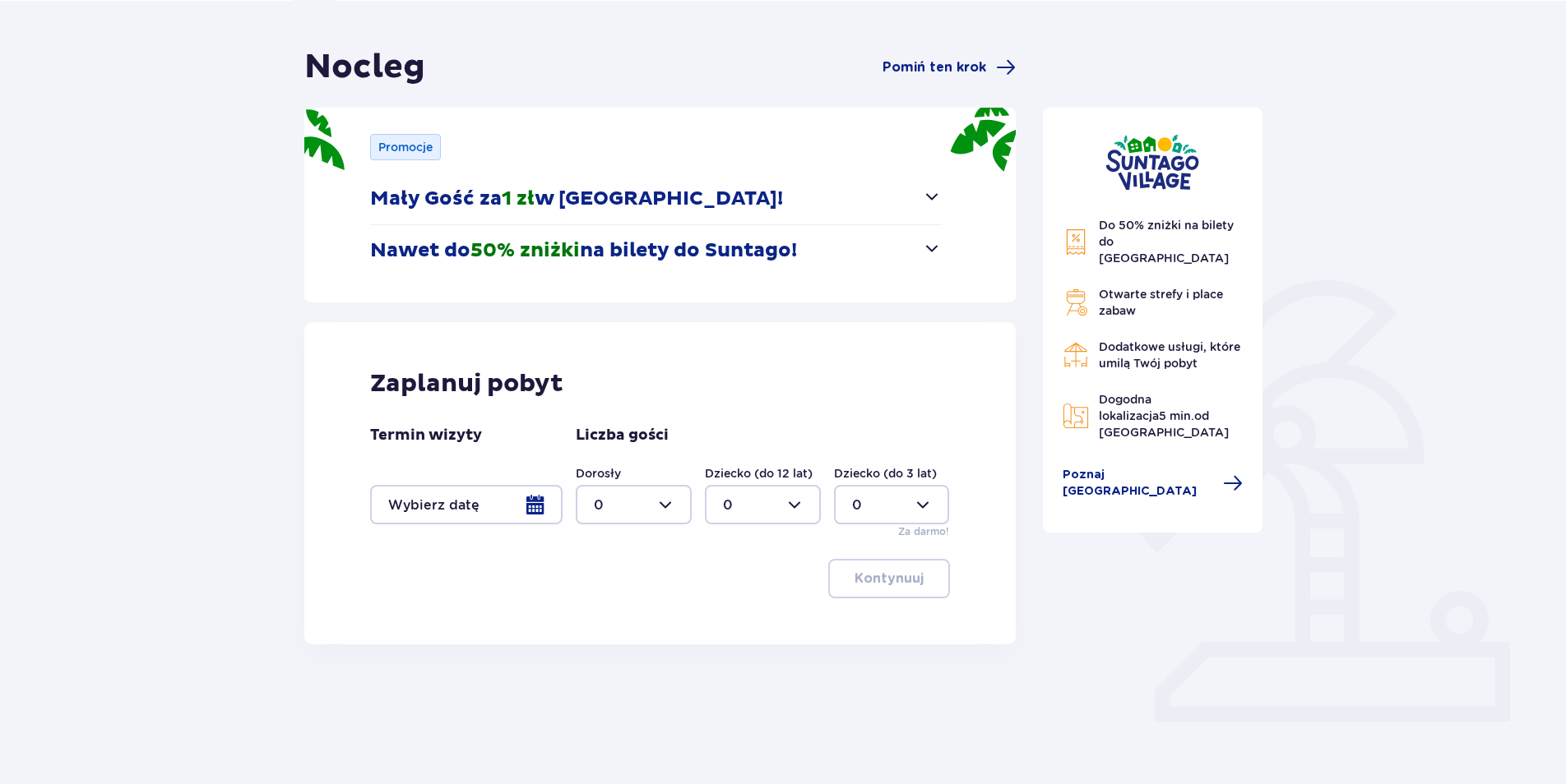
scroll to position [129, 0]
click at [668, 496] on div at bounding box center [633, 504] width 116 height 40
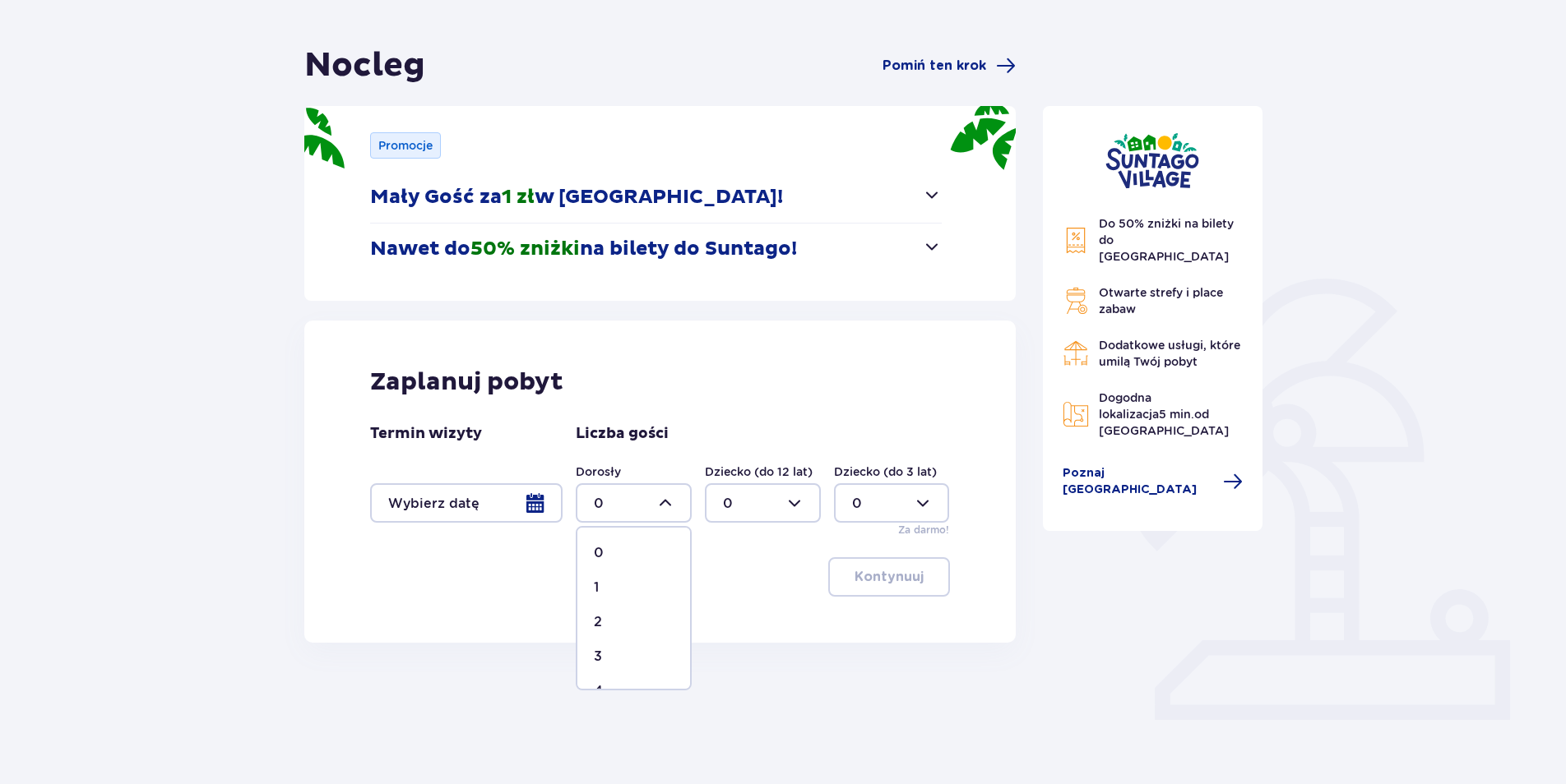
click at [646, 617] on div "2" at bounding box center [634, 622] width 80 height 18
type input "2"
click at [799, 507] on div at bounding box center [763, 504] width 116 height 40
click at [767, 588] on div "1" at bounding box center [763, 587] width 80 height 18
type input "1"
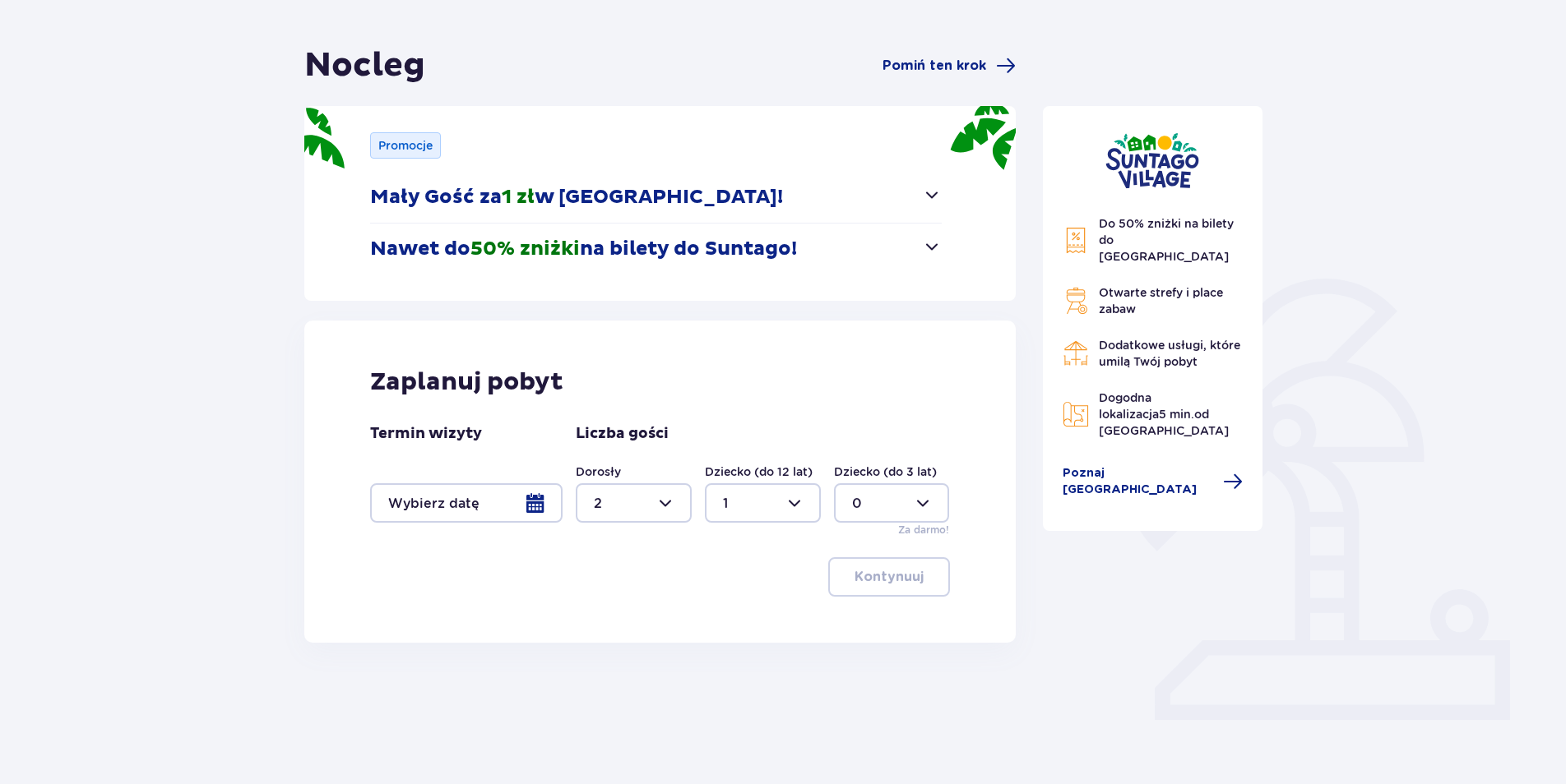
click at [921, 508] on div at bounding box center [892, 504] width 116 height 40
click at [889, 588] on div "1" at bounding box center [892, 587] width 80 height 18
type input "1"
click at [532, 505] on div at bounding box center [466, 504] width 192 height 40
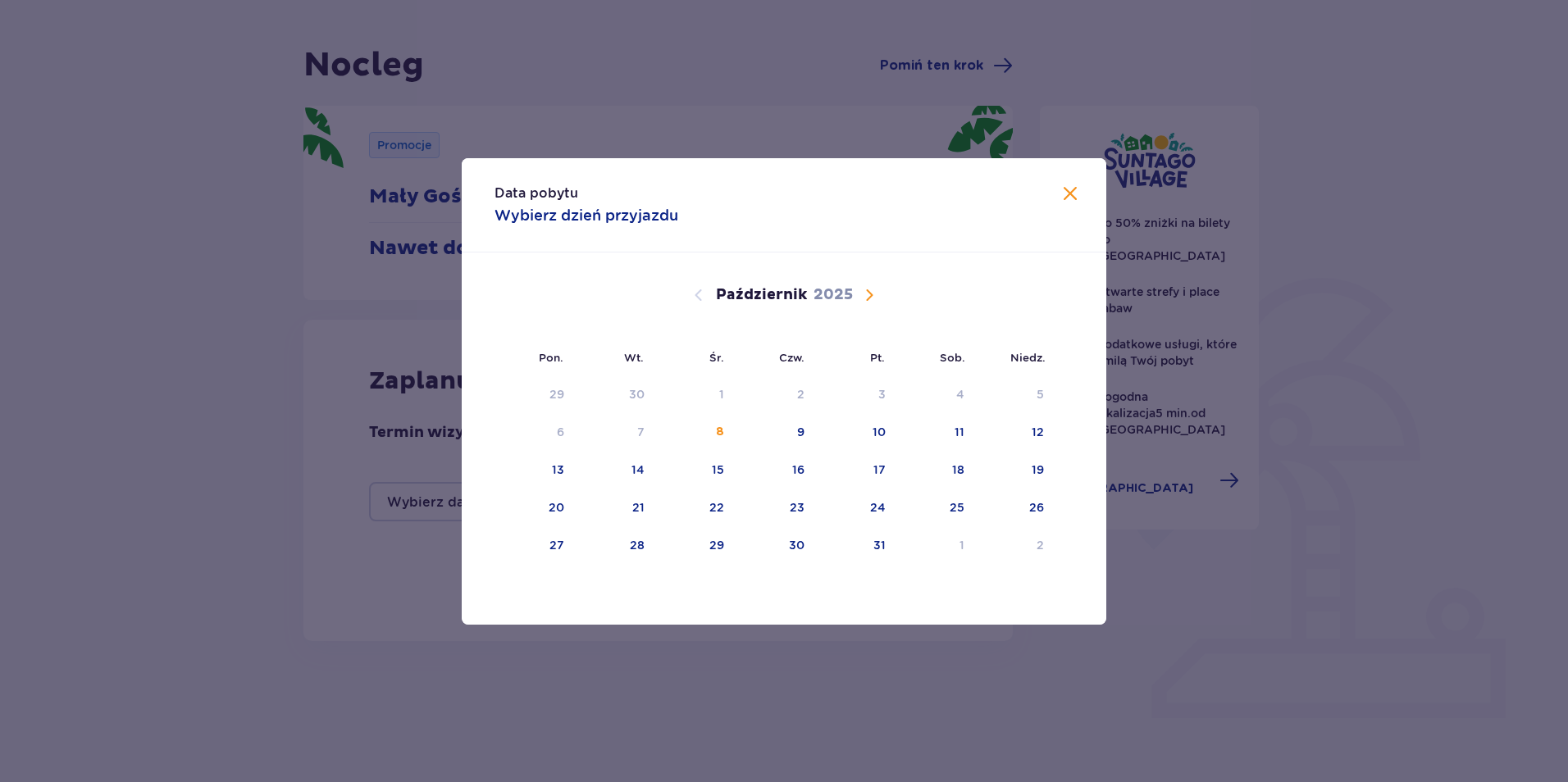
click at [872, 299] on span "Następny miesiąc" at bounding box center [869, 295] width 20 height 20
click at [703, 295] on span "Poprzedni miesiąc" at bounding box center [699, 295] width 20 height 20
click at [879, 549] on div "31" at bounding box center [879, 544] width 12 height 16
click at [803, 549] on div "30" at bounding box center [796, 544] width 16 height 16
click at [852, 546] on div "31" at bounding box center [856, 546] width 81 height 36
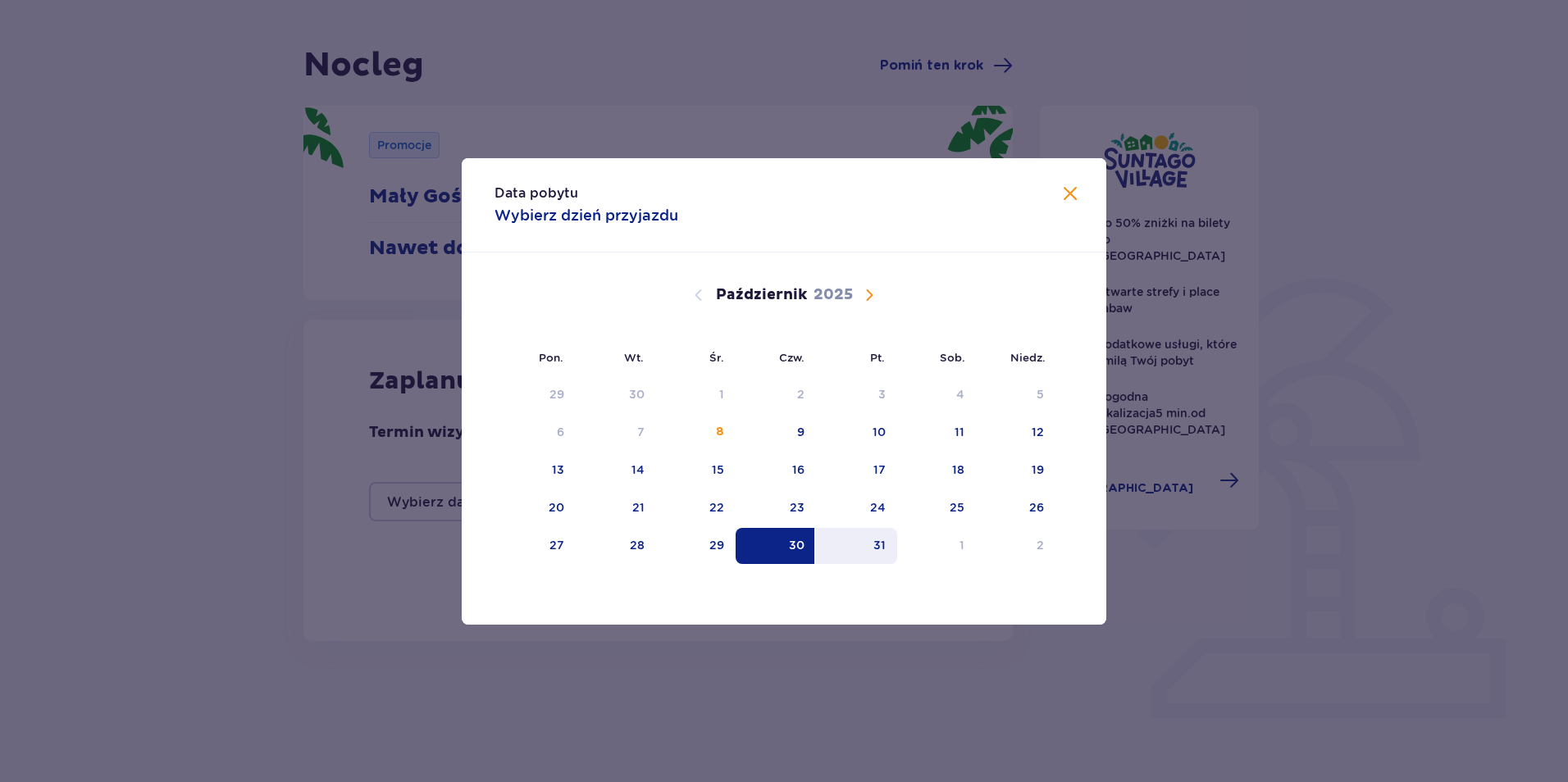
type input "[DATE] - [DATE]"
type input "0"
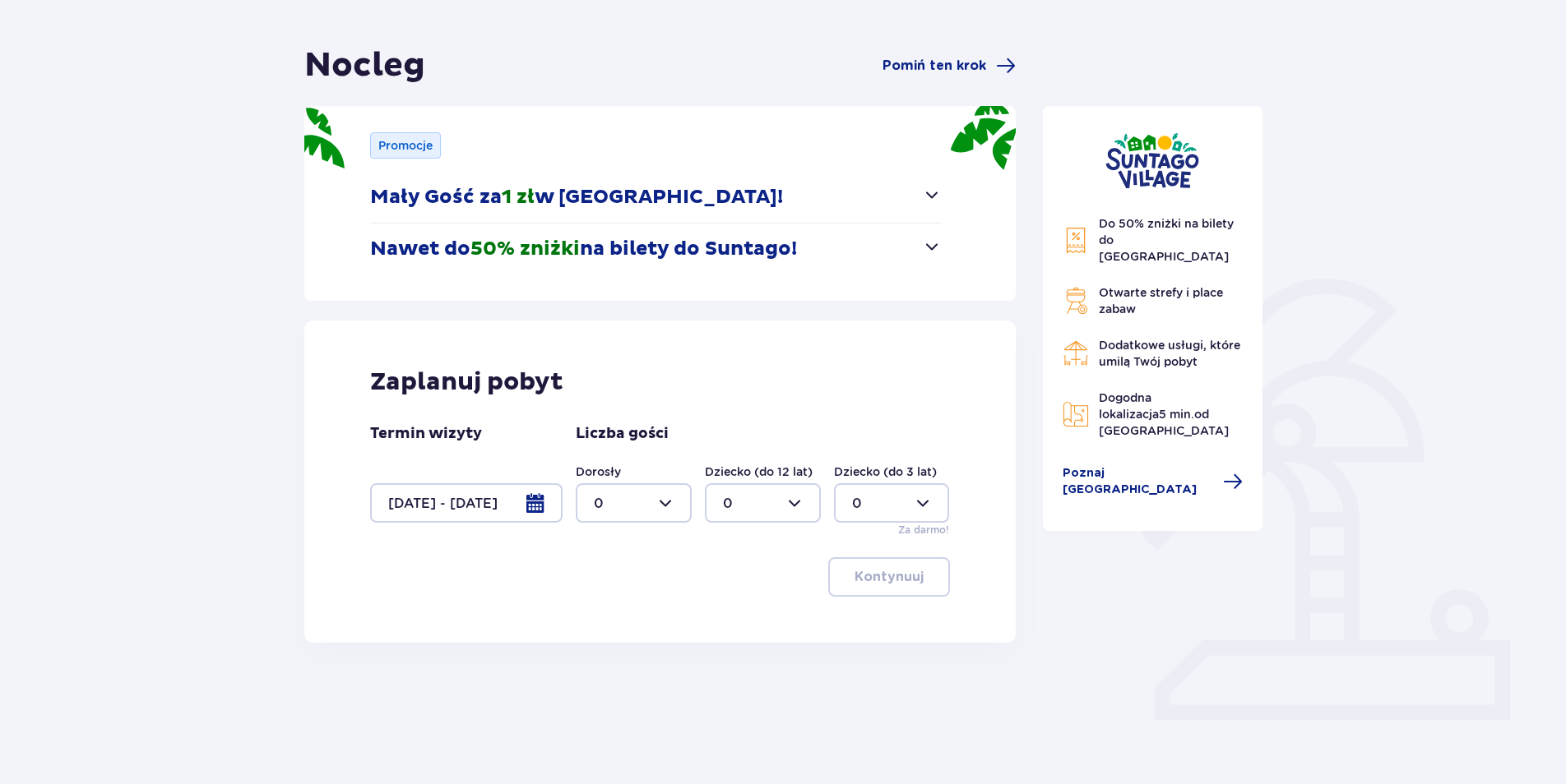
click at [754, 588] on div "Kontynuuj" at bounding box center [660, 577] width 580 height 40
click at [669, 508] on div at bounding box center [633, 504] width 116 height 40
click at [642, 619] on div "2" at bounding box center [634, 622] width 80 height 18
type input "2"
click at [799, 507] on div at bounding box center [763, 504] width 116 height 40
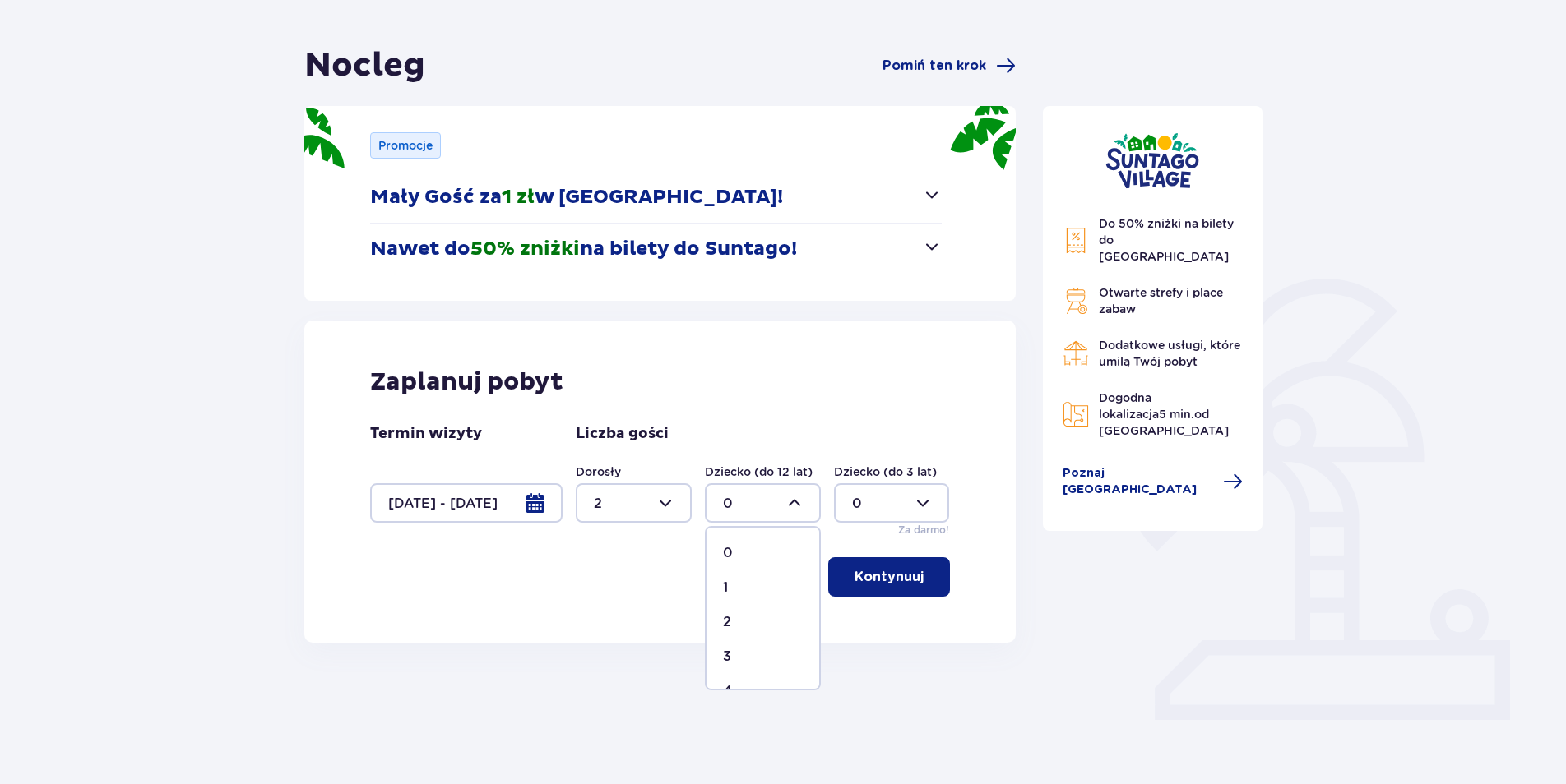
click at [762, 583] on div "1" at bounding box center [763, 587] width 80 height 18
type input "1"
click at [925, 502] on div at bounding box center [892, 504] width 116 height 40
click at [876, 590] on div "1" at bounding box center [892, 587] width 80 height 18
type input "1"
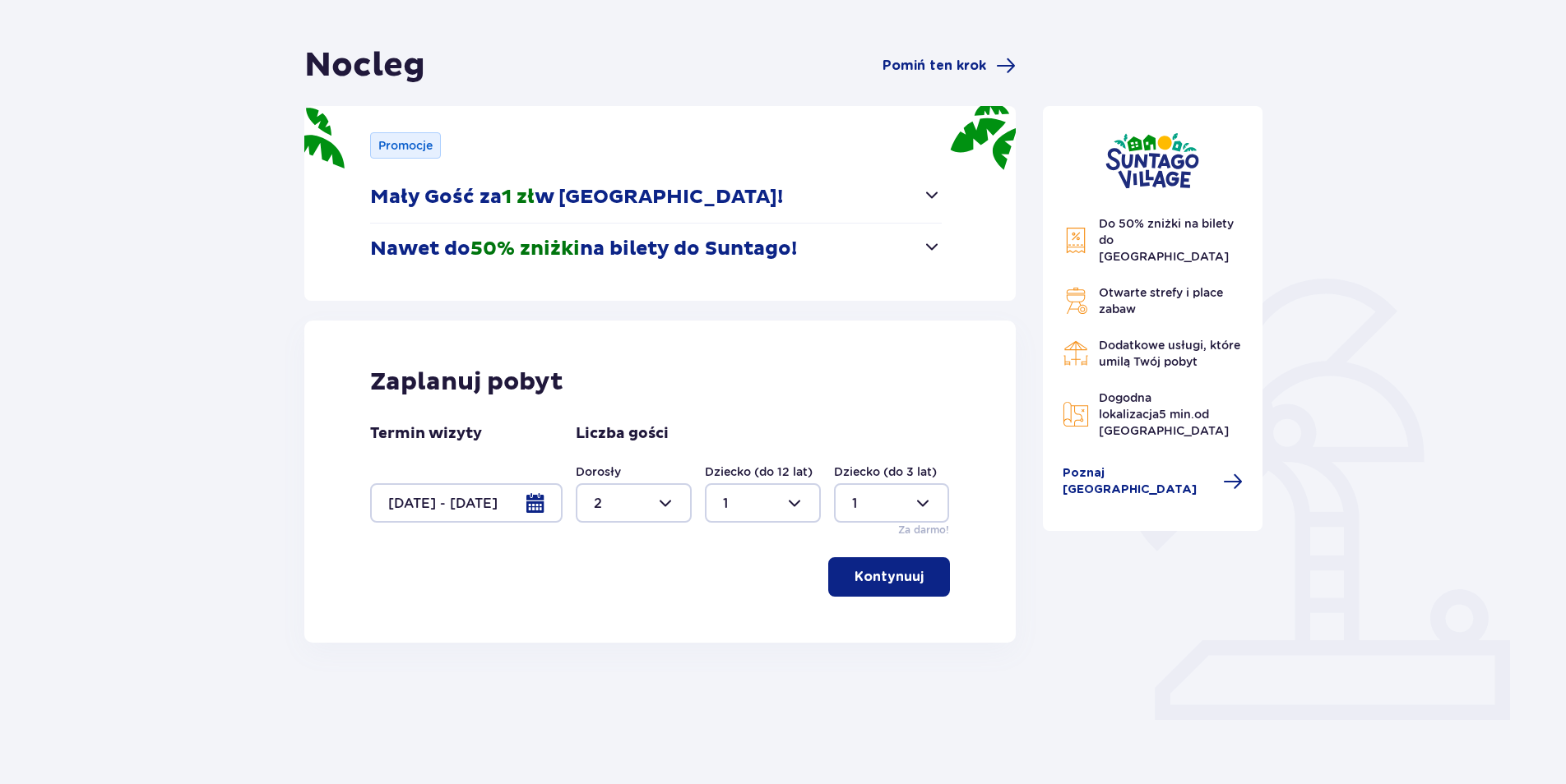
click at [881, 584] on p "Kontynuuj" at bounding box center [889, 577] width 69 height 18
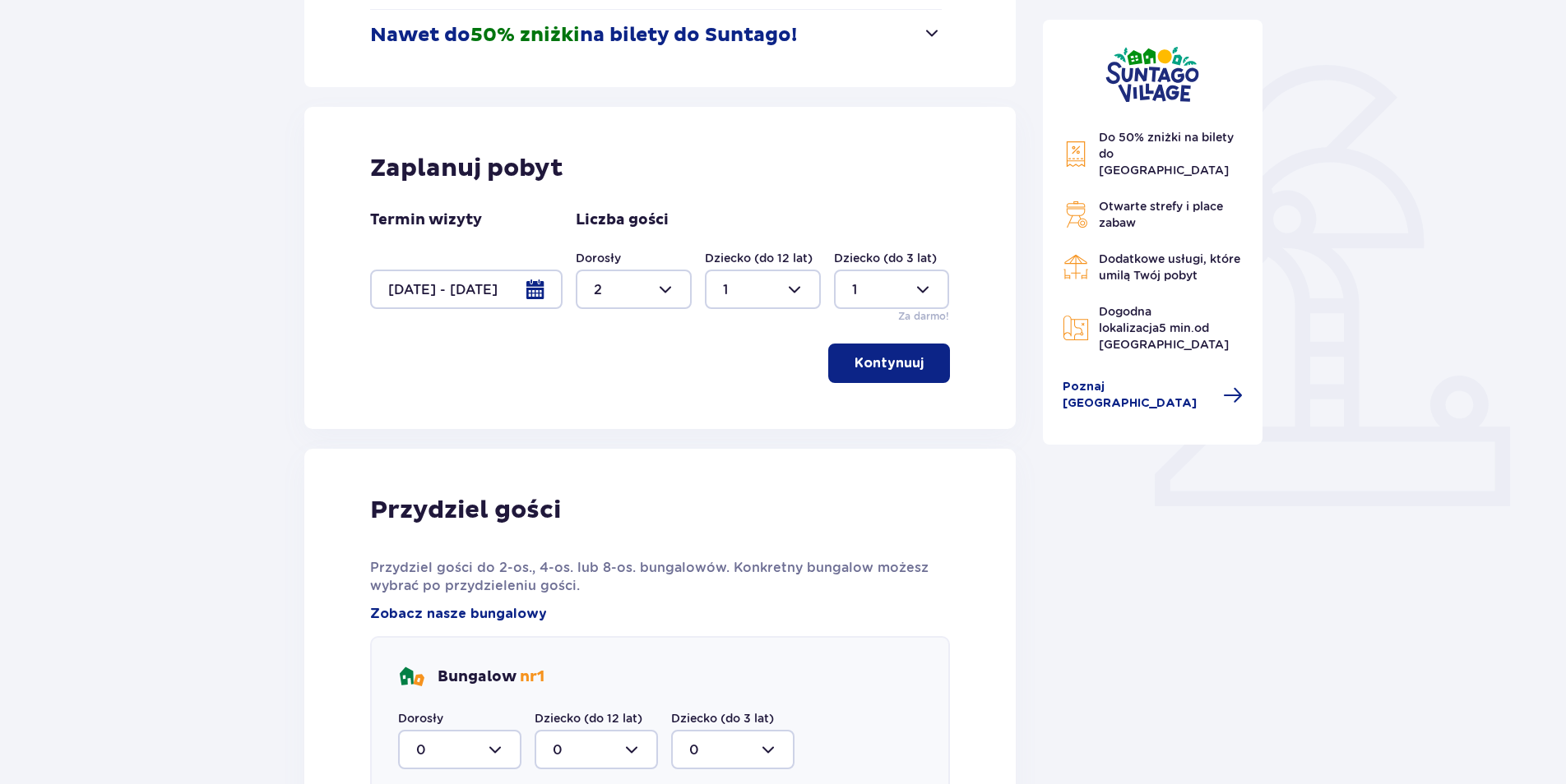
scroll to position [310, 0]
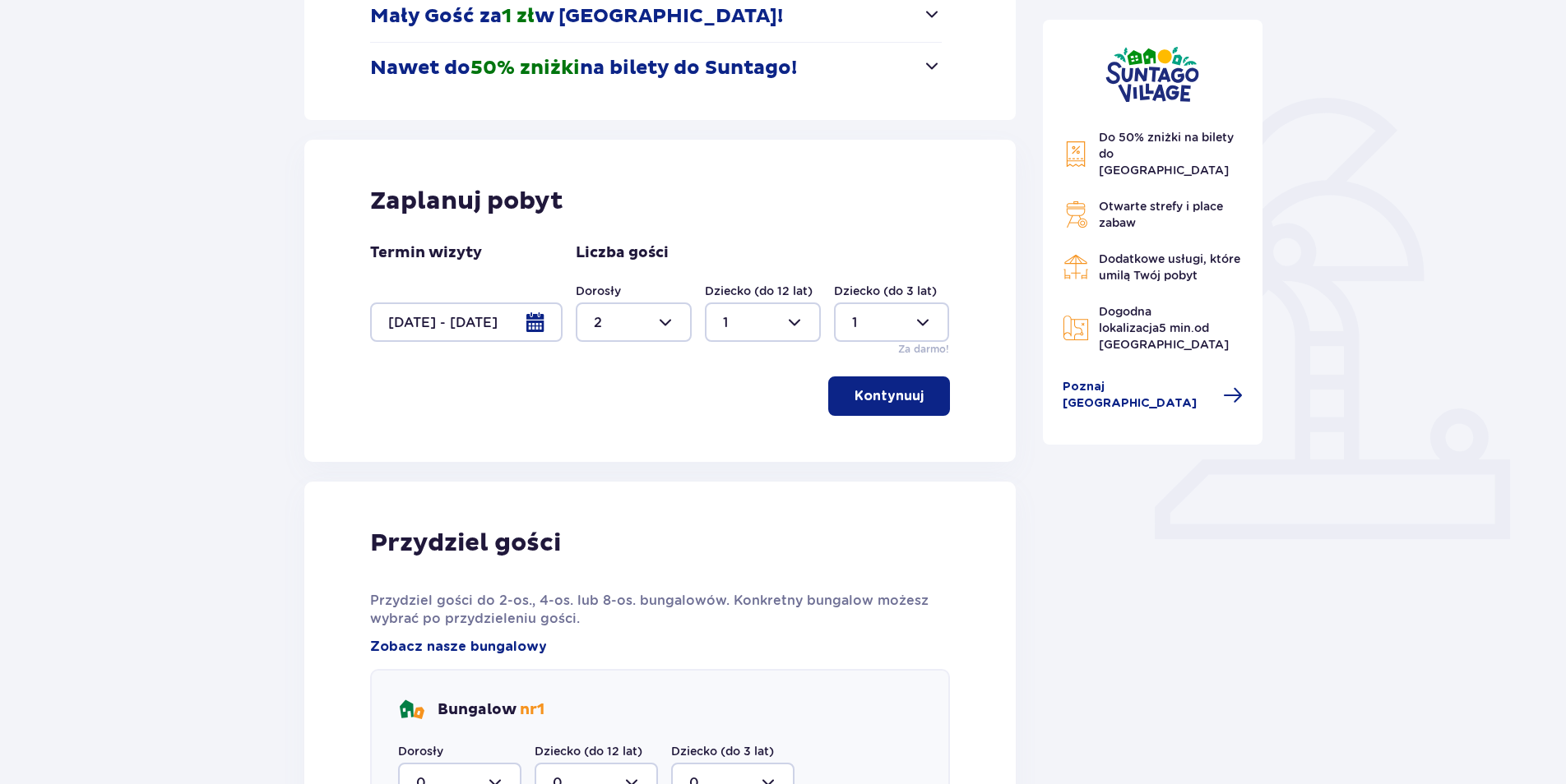
click at [879, 400] on p "Kontynuuj" at bounding box center [889, 395] width 69 height 18
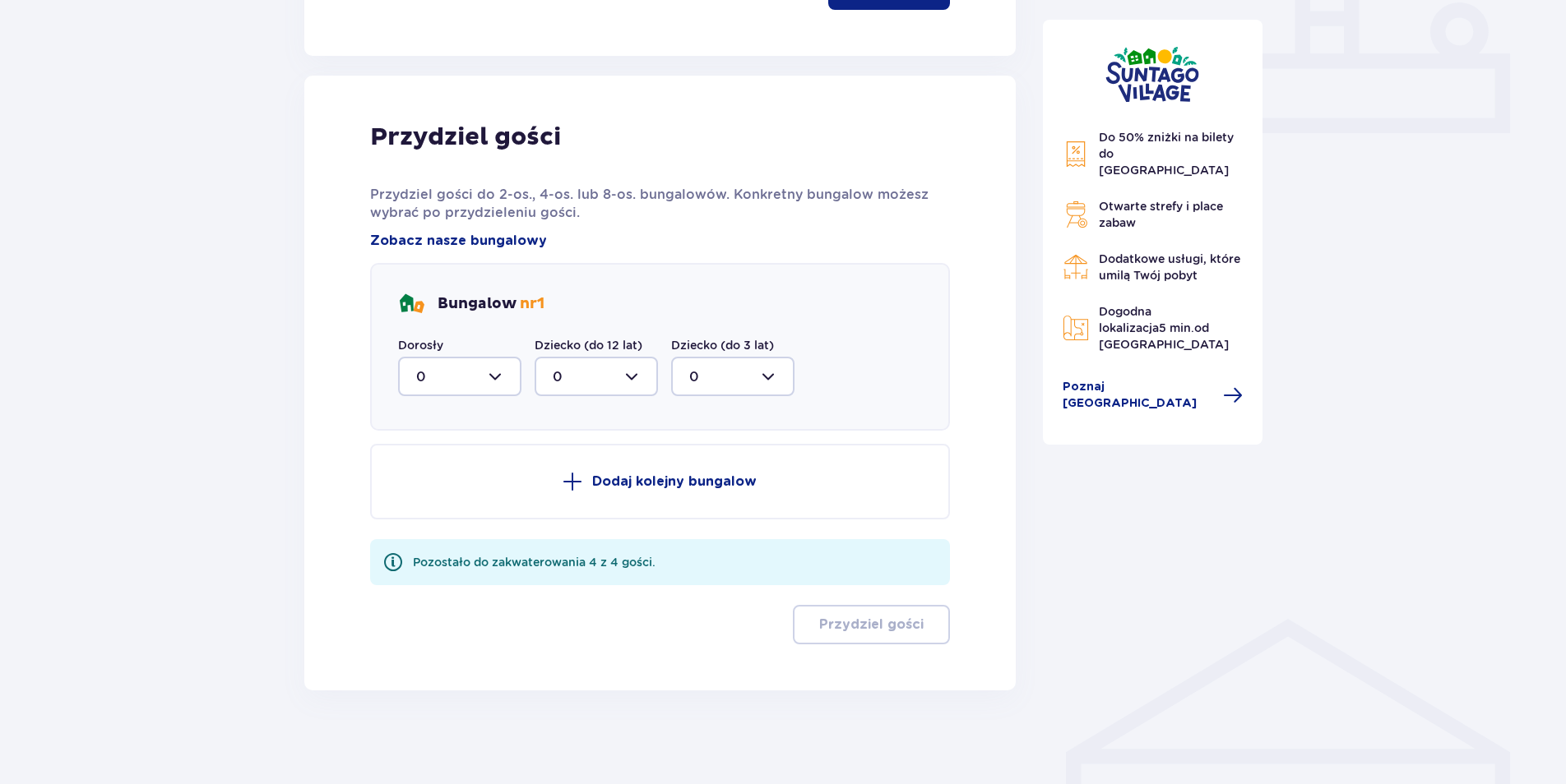
scroll to position [721, 0]
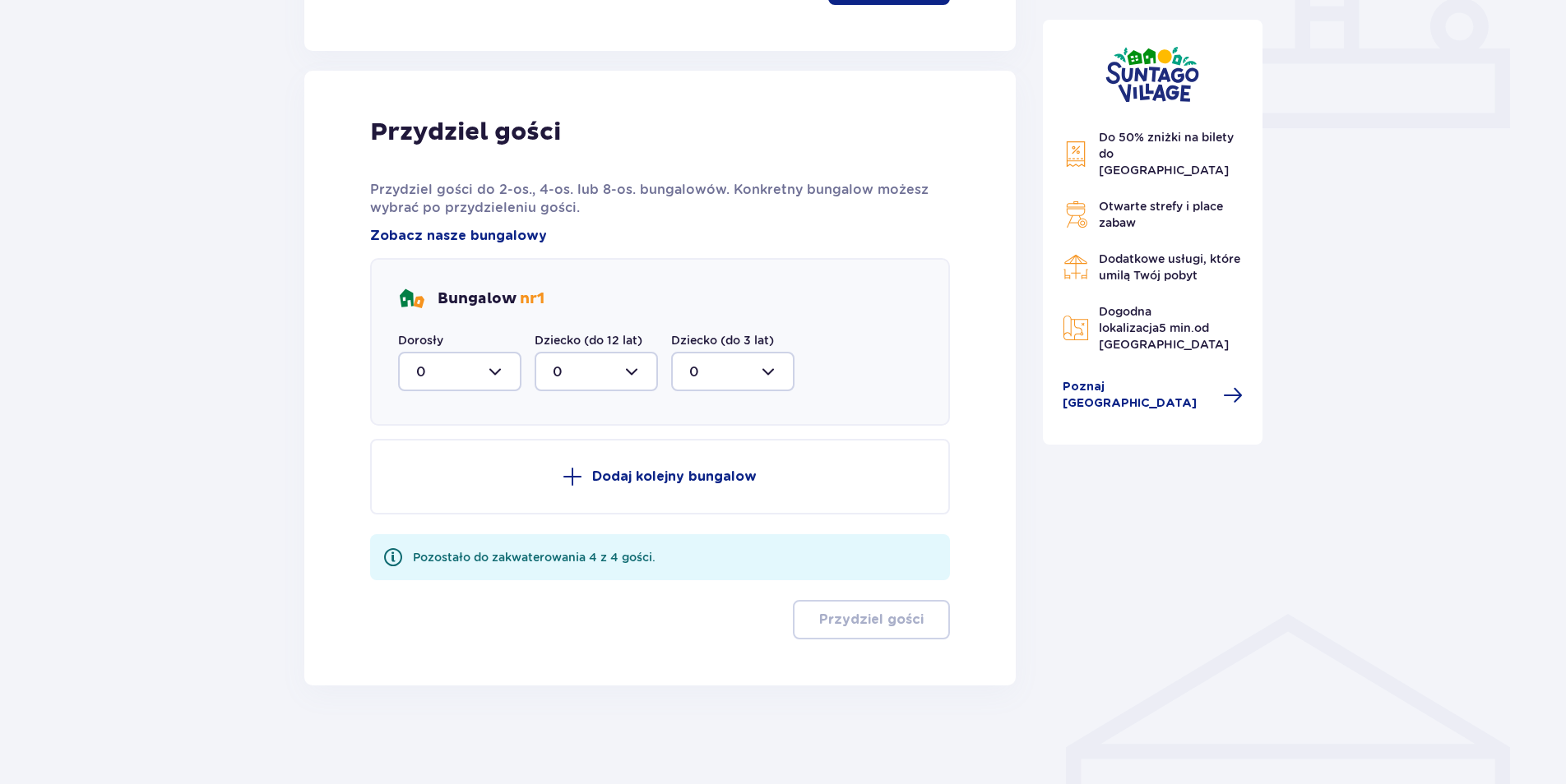
click at [504, 369] on div at bounding box center [460, 372] width 123 height 40
click at [459, 487] on div "2" at bounding box center [460, 490] width 88 height 18
type input "2"
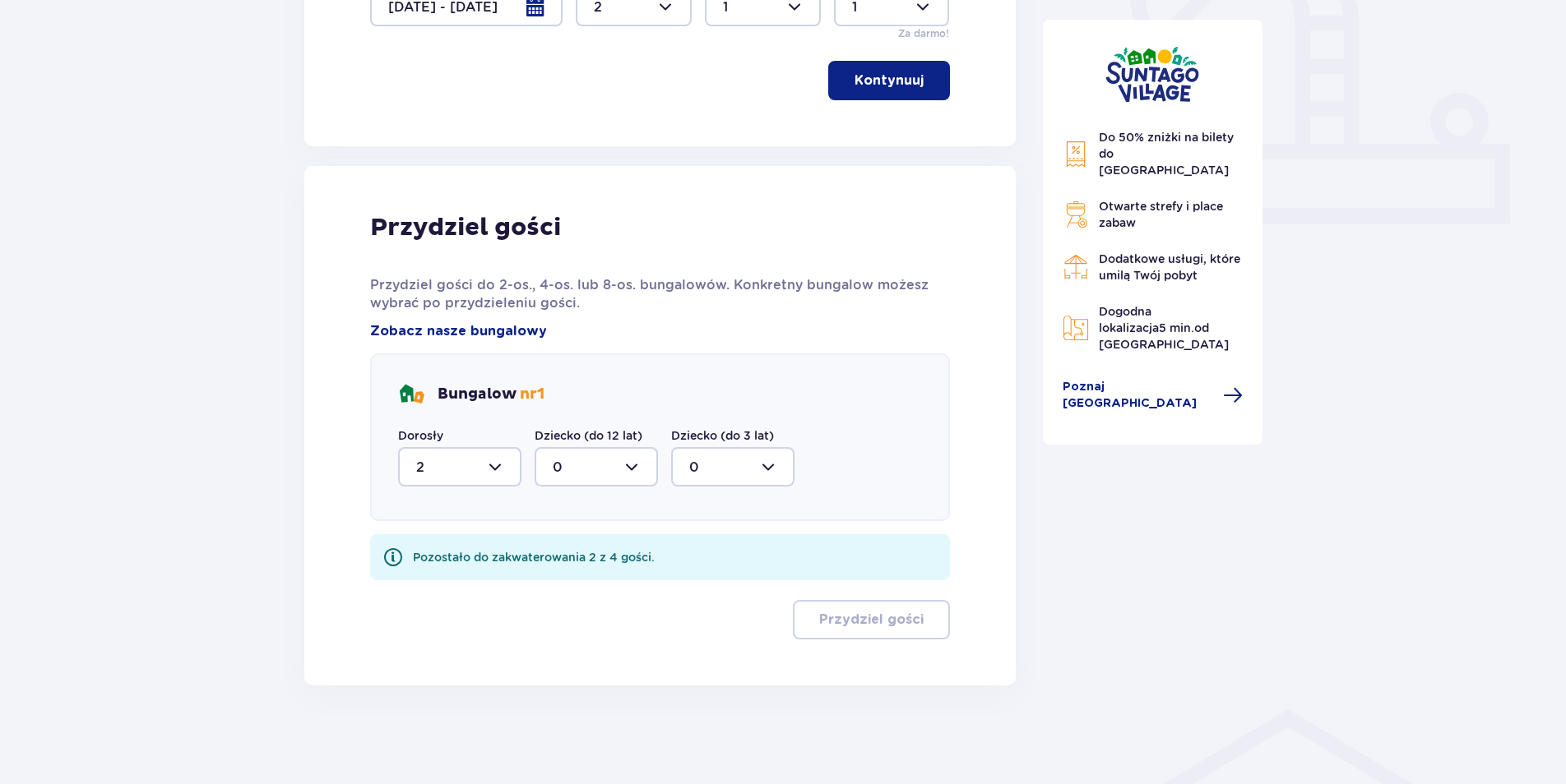
click at [634, 463] on div at bounding box center [596, 467] width 123 height 40
click at [592, 551] on div "1" at bounding box center [596, 552] width 88 height 18
type input "1"
click at [729, 465] on div at bounding box center [733, 467] width 123 height 40
click at [708, 550] on div "1" at bounding box center [733, 552] width 88 height 18
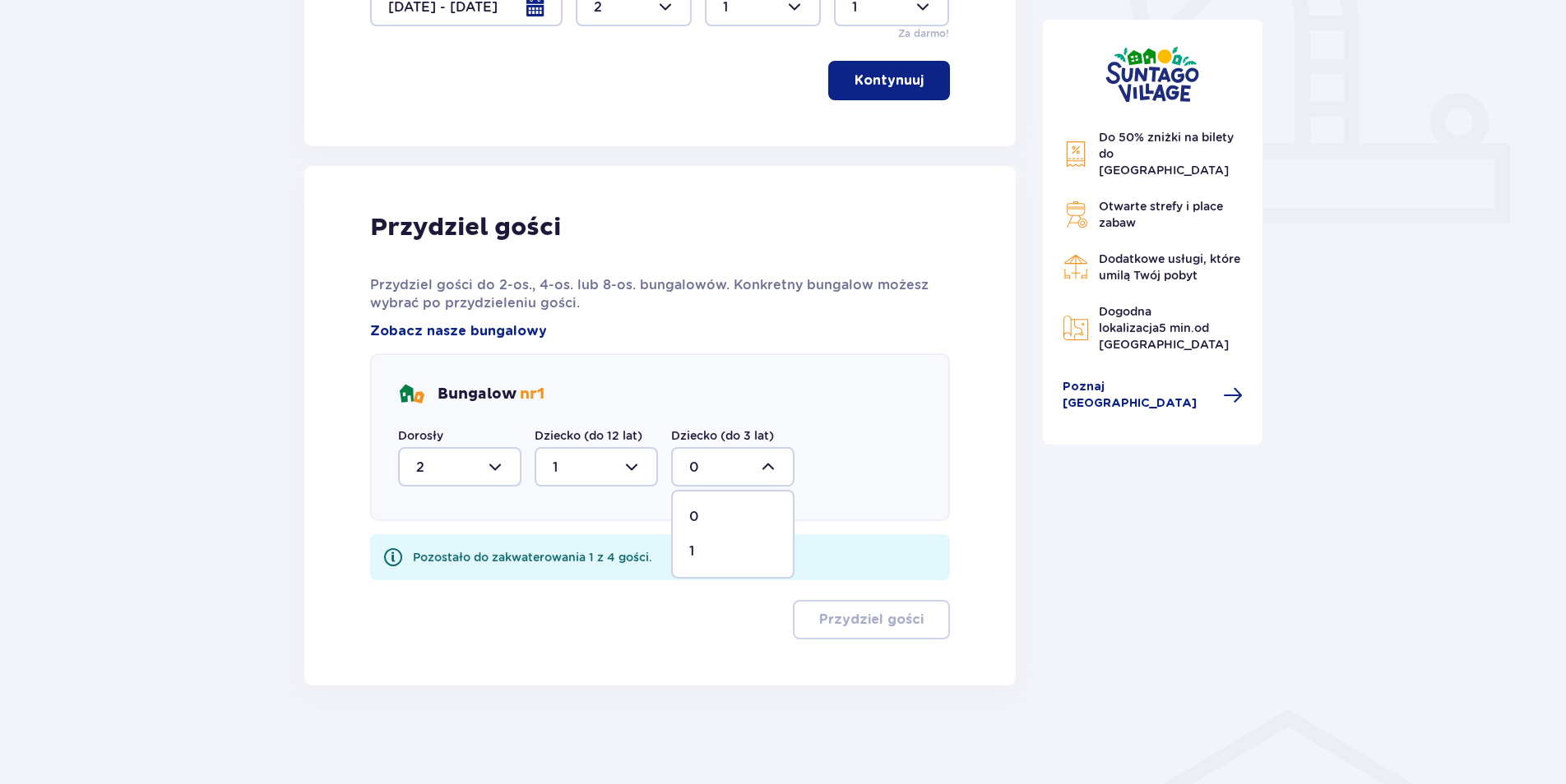
type input "1"
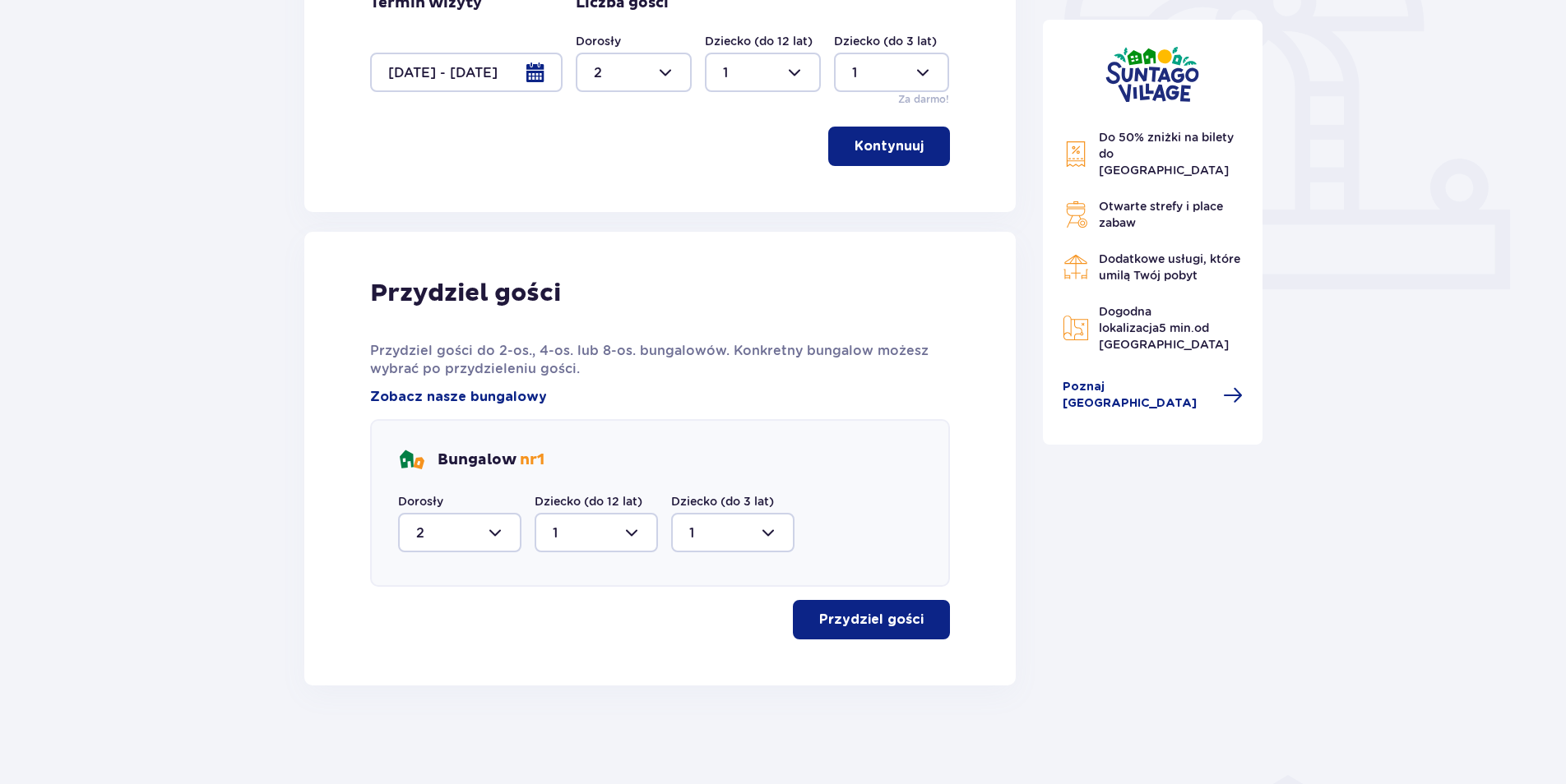
click at [858, 616] on p "Przydziel gości" at bounding box center [871, 619] width 105 height 18
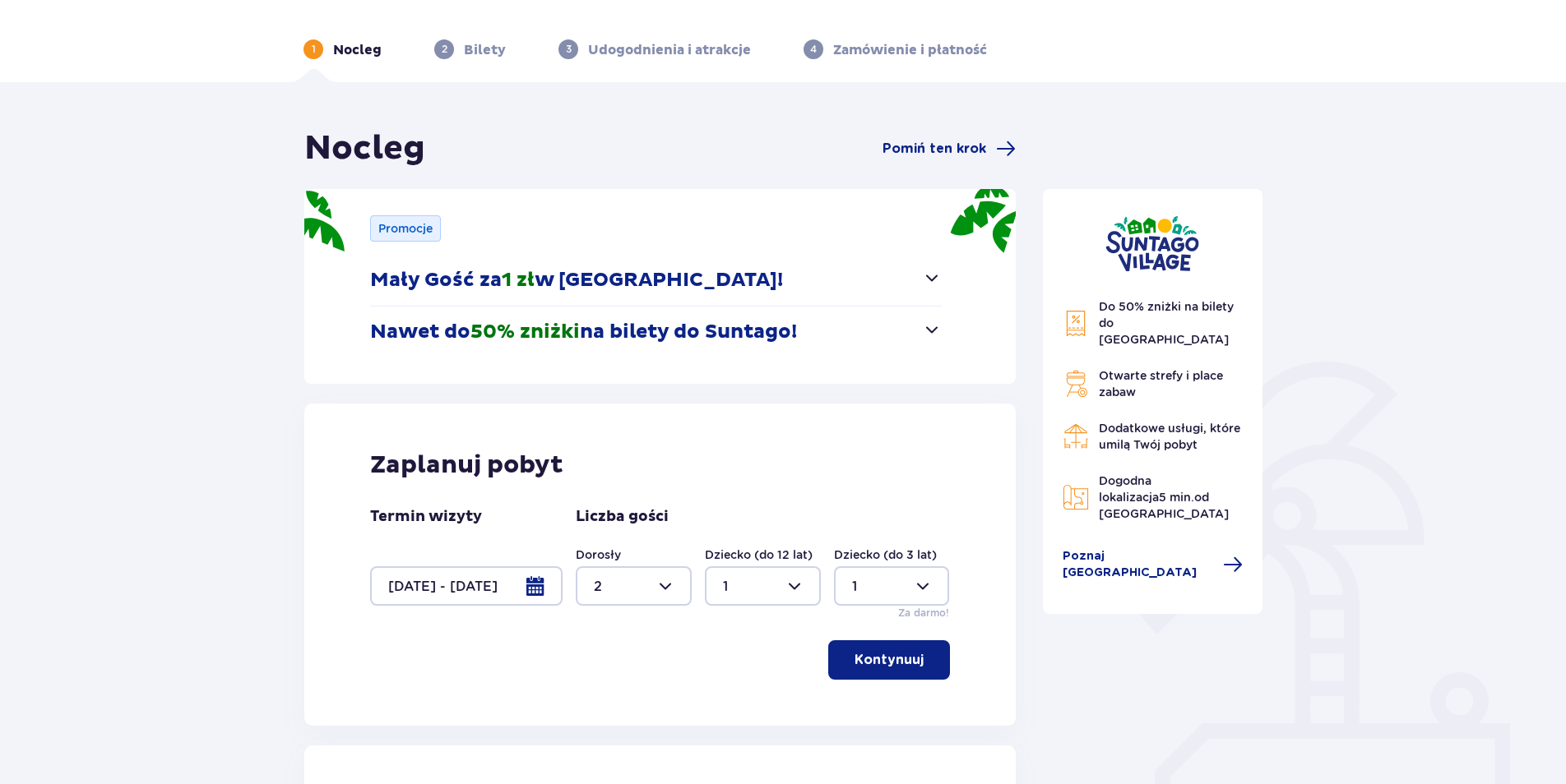
scroll to position [0, 0]
